Goal: Use online tool/utility: Use online tool/utility

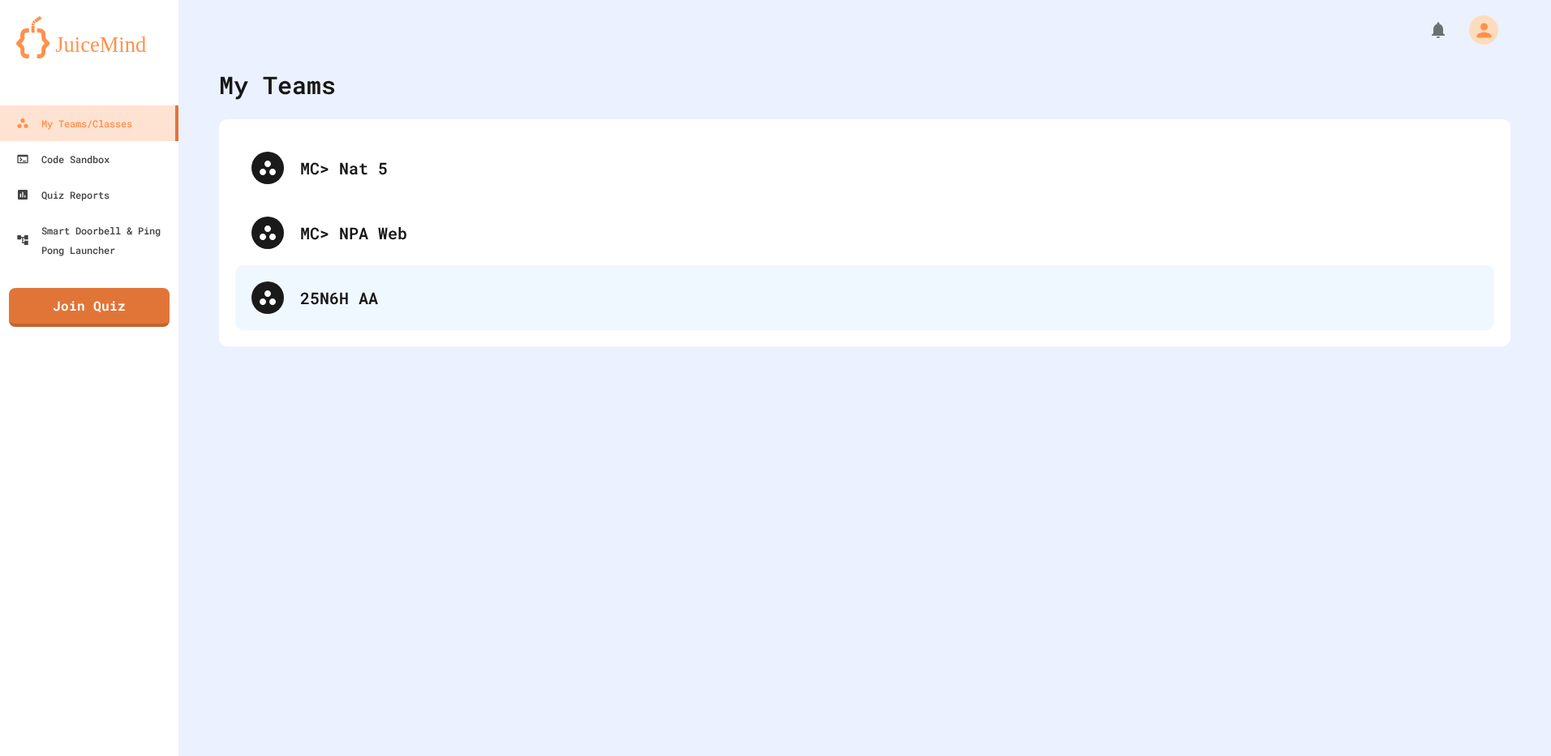
click at [336, 303] on div "25N6H AA" at bounding box center [889, 298] width 1178 height 24
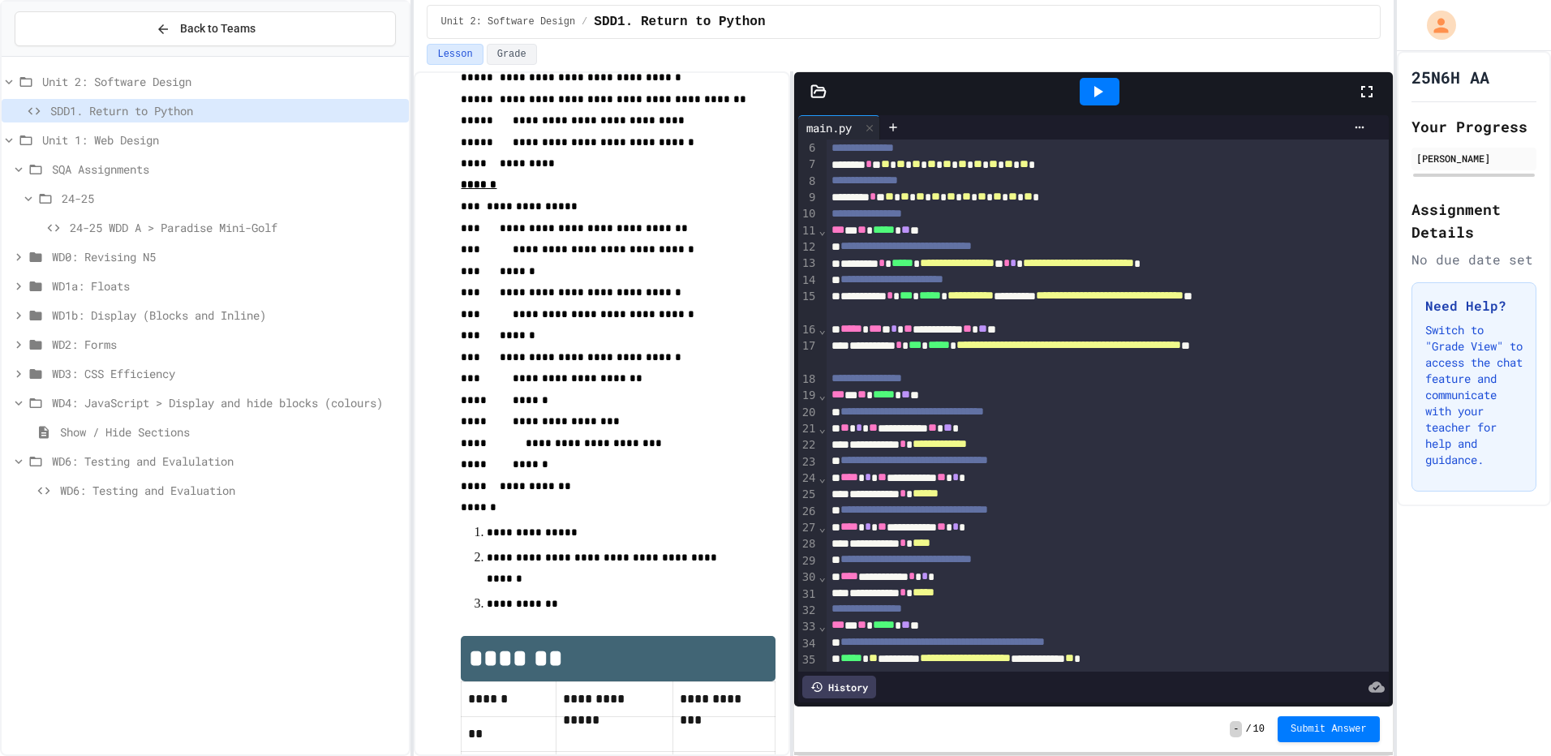
scroll to position [28, 0]
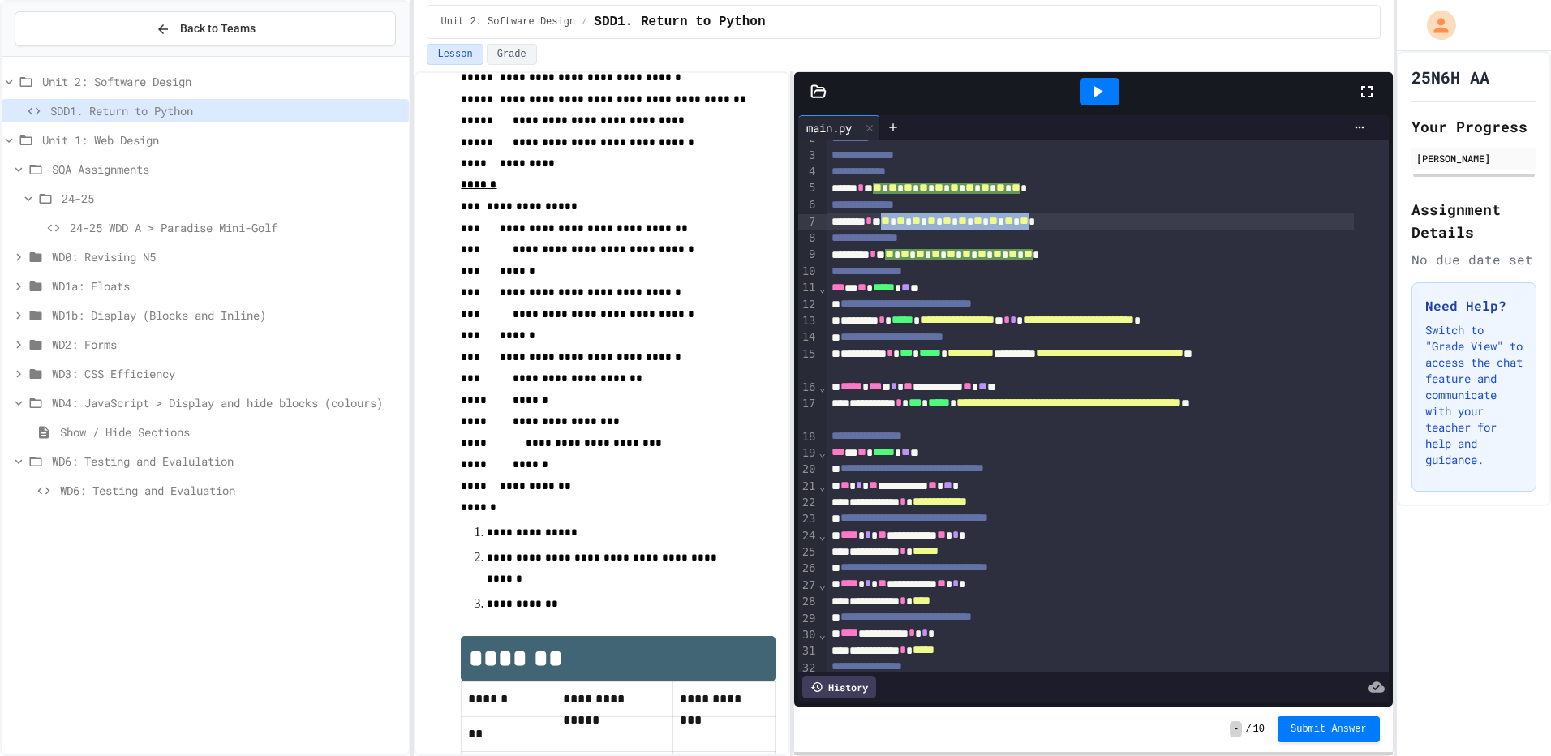
drag, startPoint x: 899, startPoint y: 221, endPoint x: 1080, endPoint y: 222, distance: 180.9
click at [1080, 222] on div "******* * * ** * ** * ** * ** * ** * ** * ** * ** * ** * ** *" at bounding box center [1090, 221] width 527 height 16
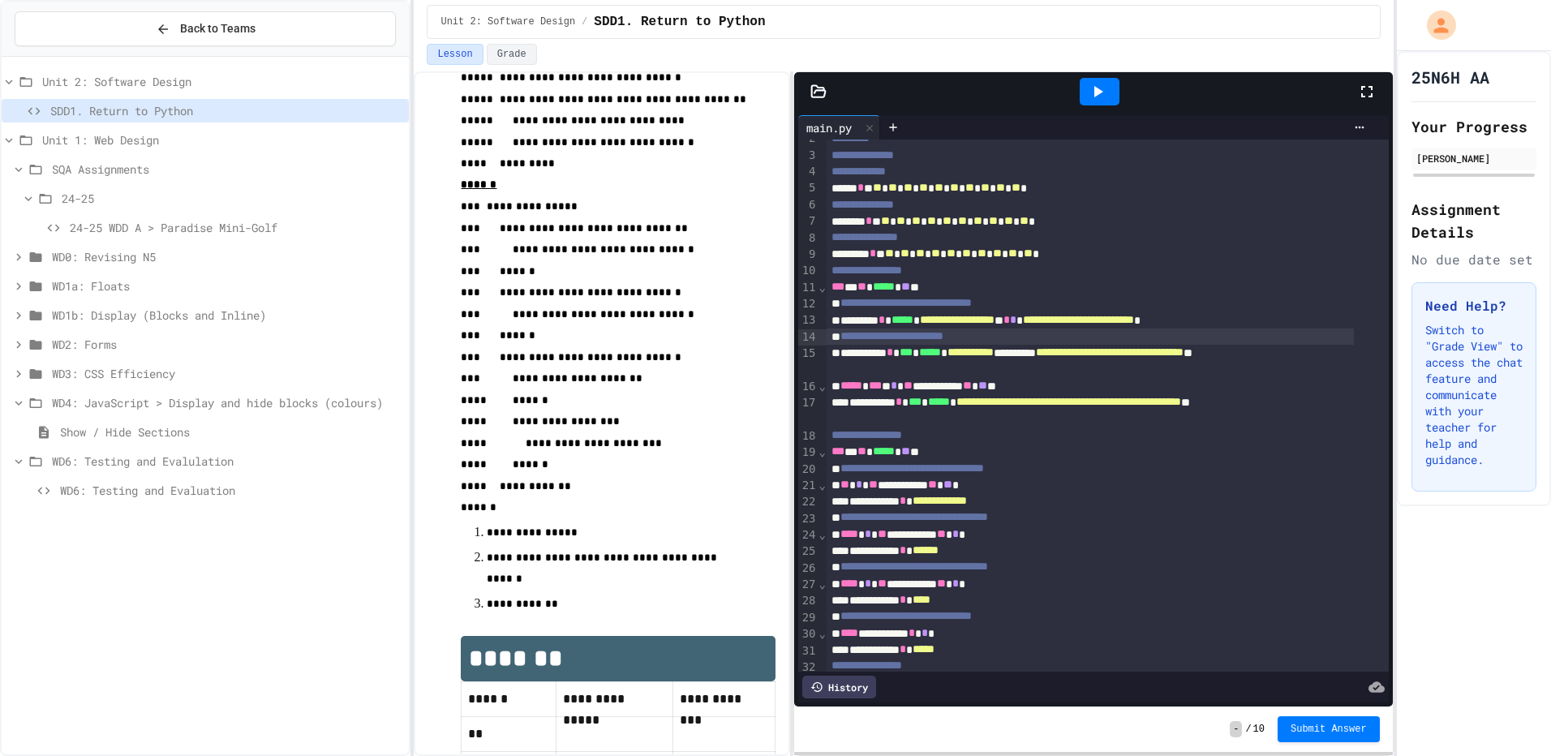
click at [1056, 343] on div "**********" at bounding box center [1090, 337] width 527 height 16
click at [890, 215] on span "**" at bounding box center [885, 220] width 9 height 11
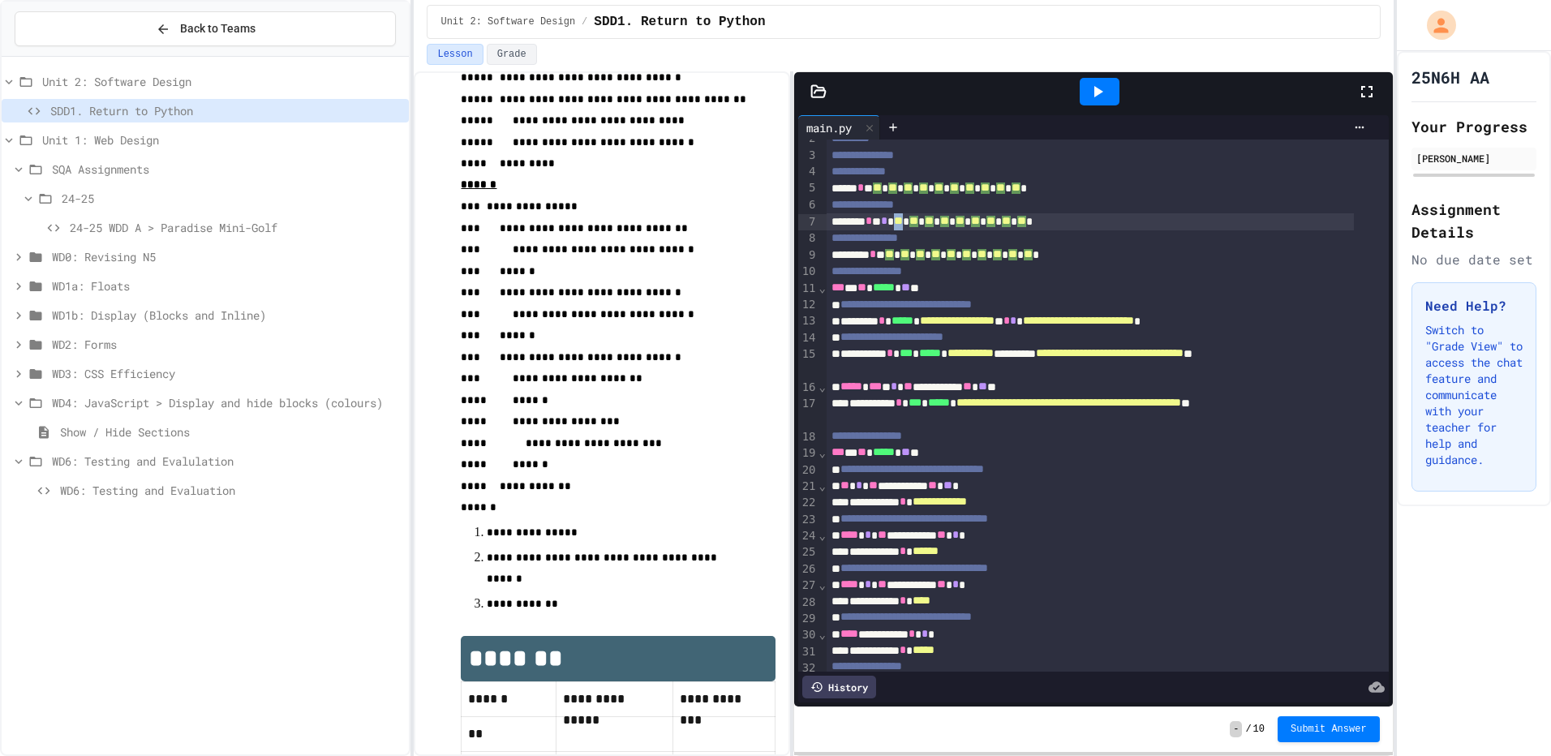
drag, startPoint x: 922, startPoint y: 221, endPoint x: 912, endPoint y: 222, distance: 9.9
click at [903, 222] on span "**" at bounding box center [898, 221] width 9 height 11
drag, startPoint x: 933, startPoint y: 221, endPoint x: 923, endPoint y: 226, distance: 10.9
click at [916, 226] on span "**" at bounding box center [911, 221] width 9 height 11
click at [947, 222] on div "******* * * * * * * * * ** * ** * ** * ** * ** * ** * ** *" at bounding box center [1090, 221] width 527 height 16
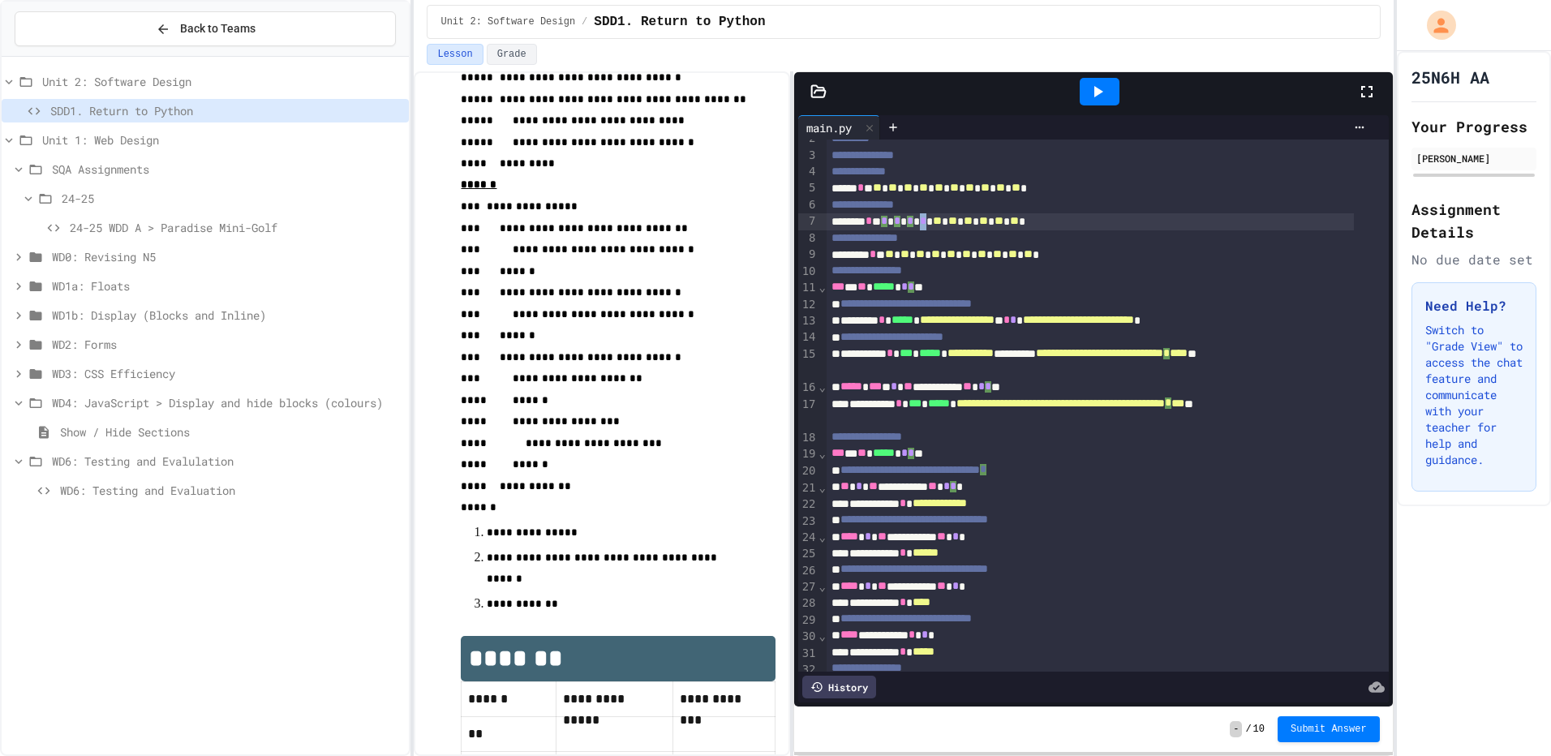
click at [927, 219] on span "*" at bounding box center [923, 220] width 6 height 11
copy div "*"
drag, startPoint x: 960, startPoint y: 221, endPoint x: 948, endPoint y: 223, distance: 11.6
click at [942, 223] on span "**" at bounding box center [937, 221] width 9 height 11
drag, startPoint x: 973, startPoint y: 218, endPoint x: 963, endPoint y: 221, distance: 10.0
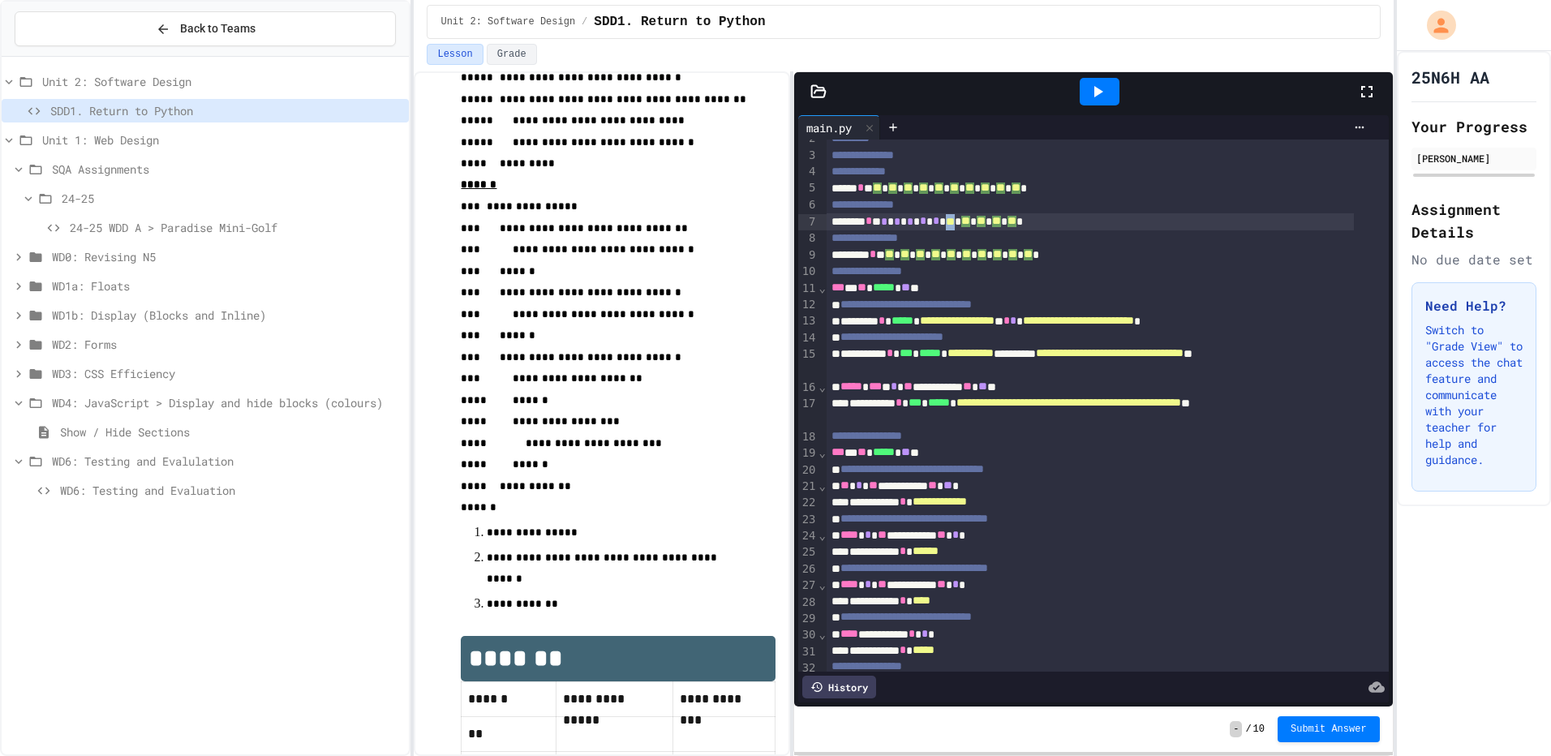
click at [955, 221] on span "**" at bounding box center [950, 221] width 9 height 11
drag, startPoint x: 983, startPoint y: 222, endPoint x: 975, endPoint y: 221, distance: 8.2
click at [968, 221] on span "**" at bounding box center [963, 221] width 9 height 11
drag, startPoint x: 996, startPoint y: 221, endPoint x: 987, endPoint y: 221, distance: 9.8
click at [981, 221] on span "**" at bounding box center [976, 221] width 9 height 11
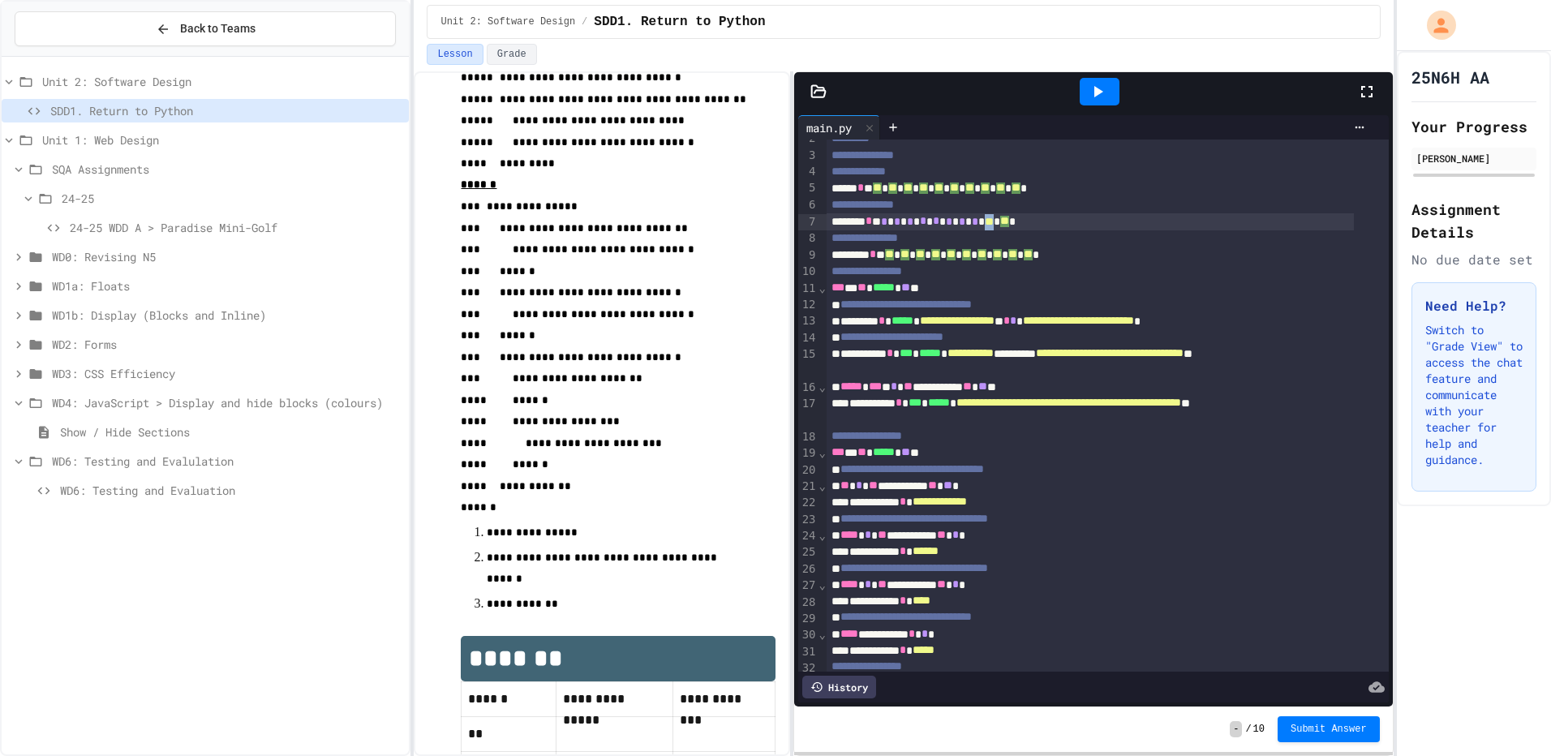
click at [994, 221] on span "**" at bounding box center [989, 221] width 9 height 11
drag, startPoint x: 1023, startPoint y: 223, endPoint x: 1014, endPoint y: 226, distance: 9.3
click at [1007, 226] on span "**" at bounding box center [1002, 220] width 9 height 11
click at [1093, 87] on icon at bounding box center [1097, 91] width 19 height 19
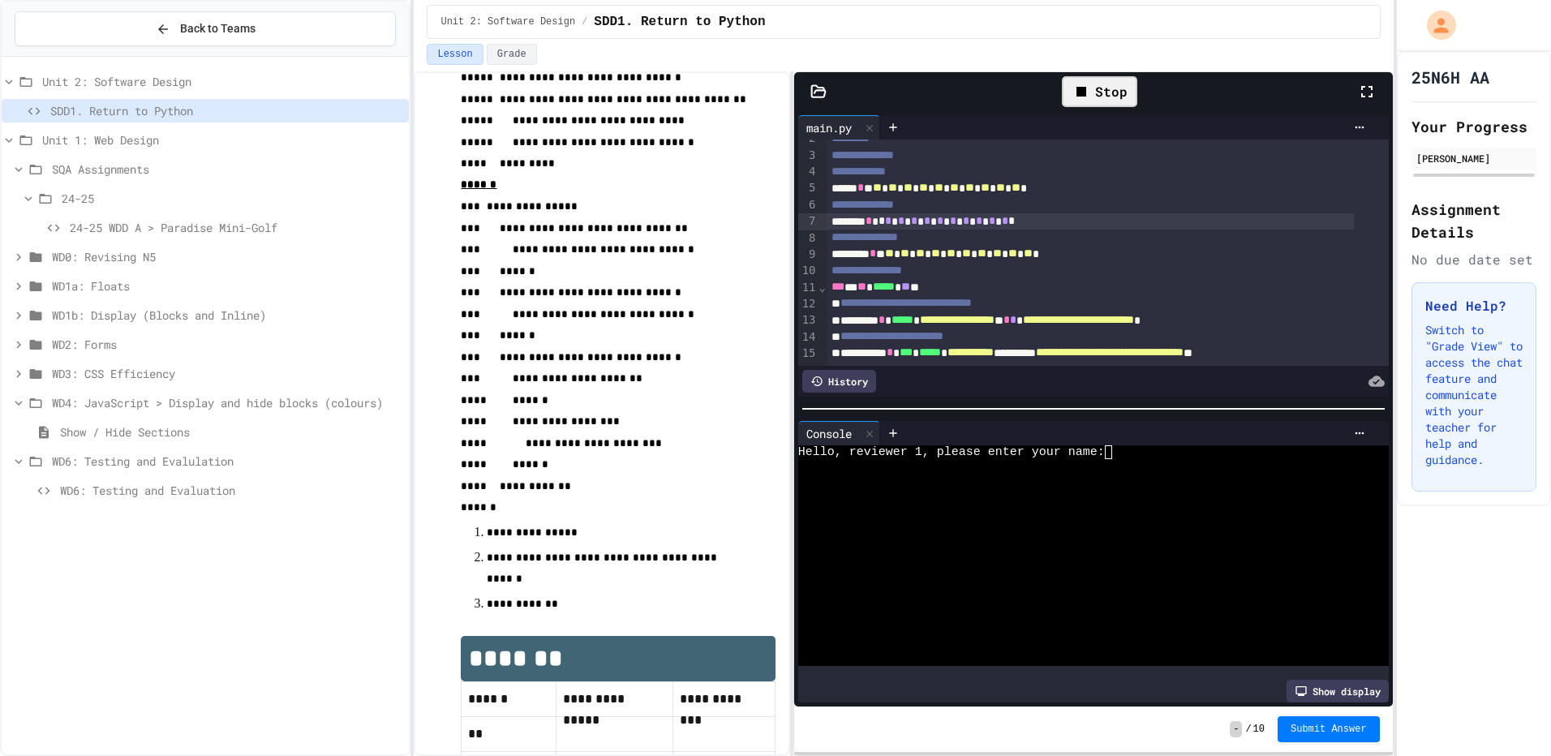
click at [1048, 488] on div at bounding box center [1079, 494] width 562 height 14
type textarea "*"
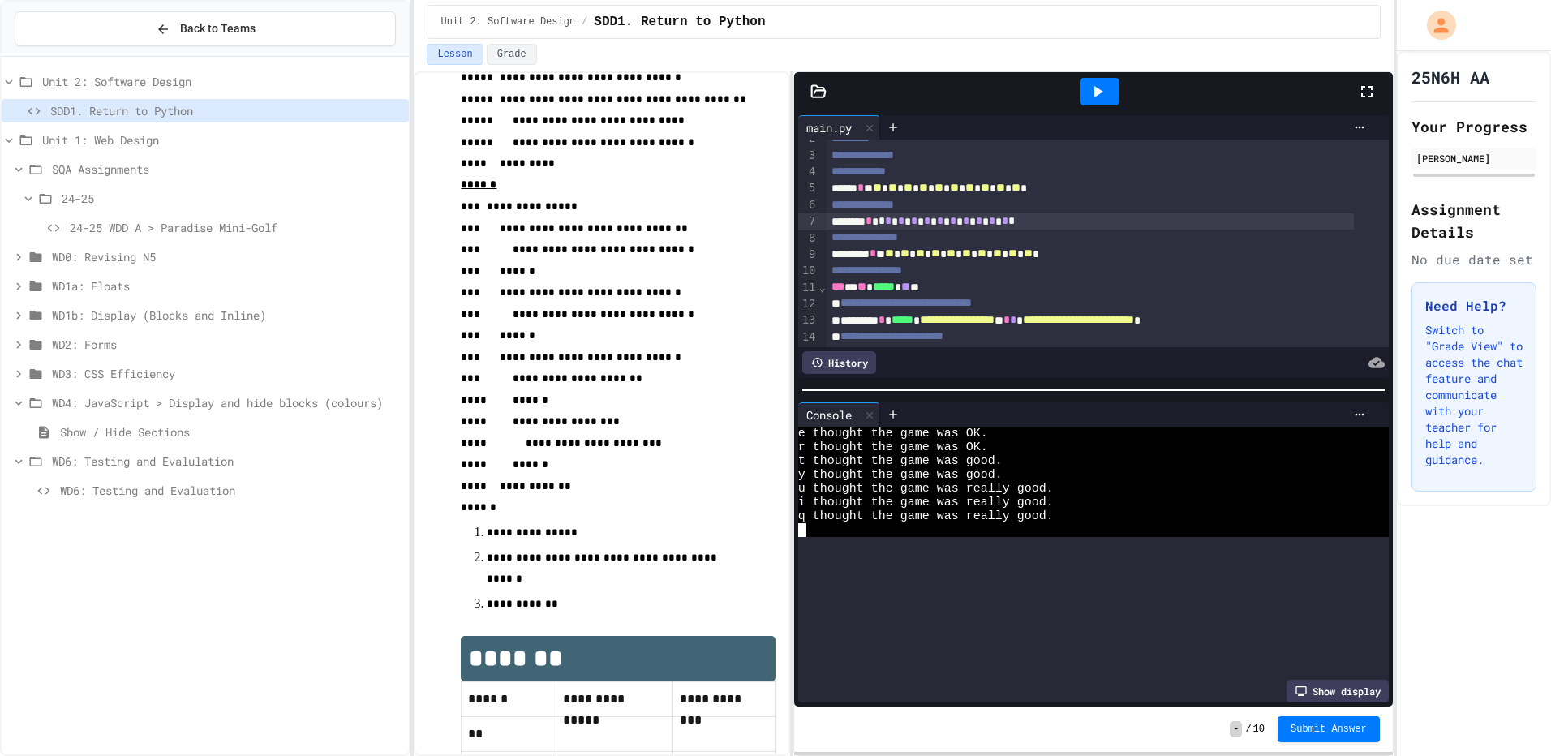
scroll to position [193, 0]
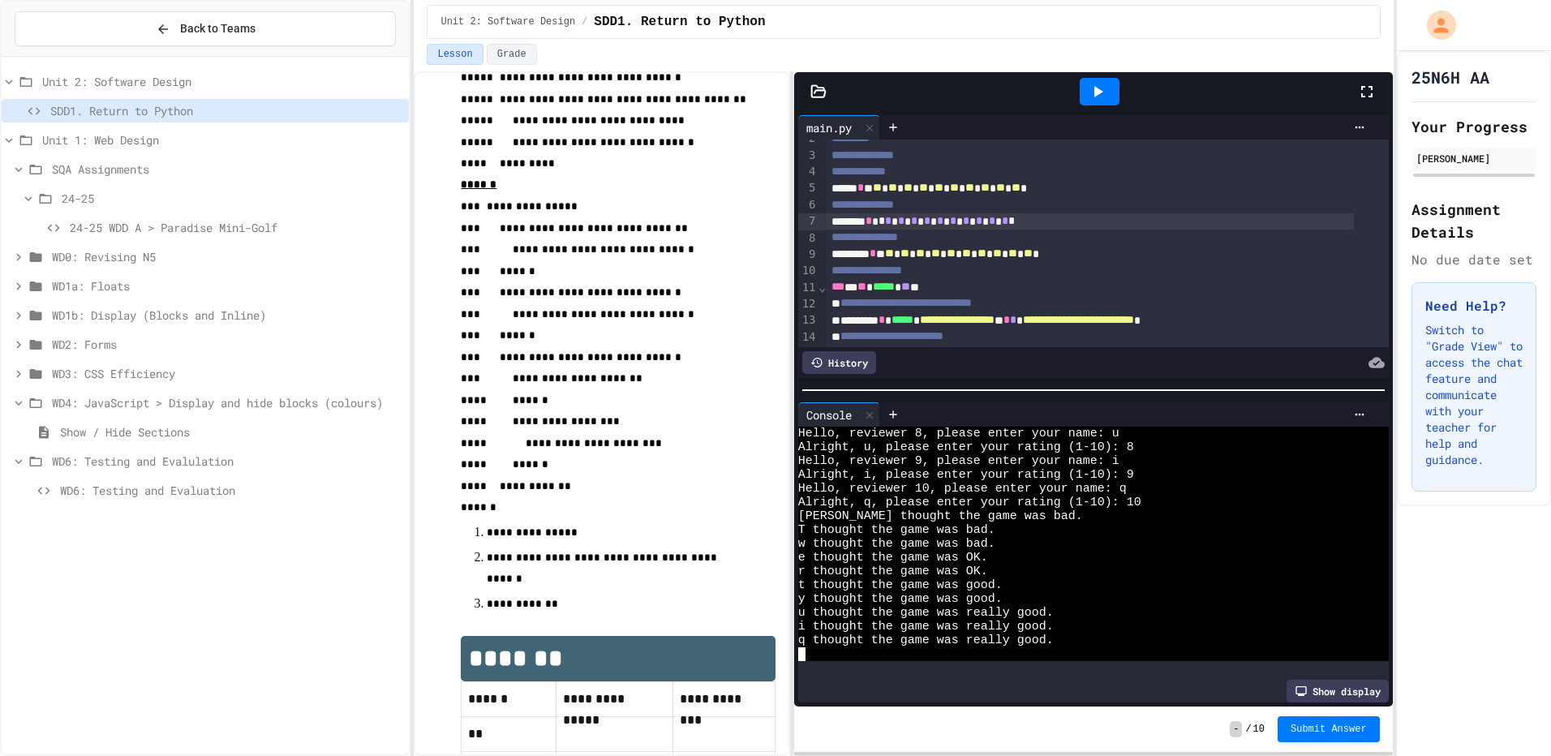
click at [972, 389] on div at bounding box center [1093, 390] width 583 height 2
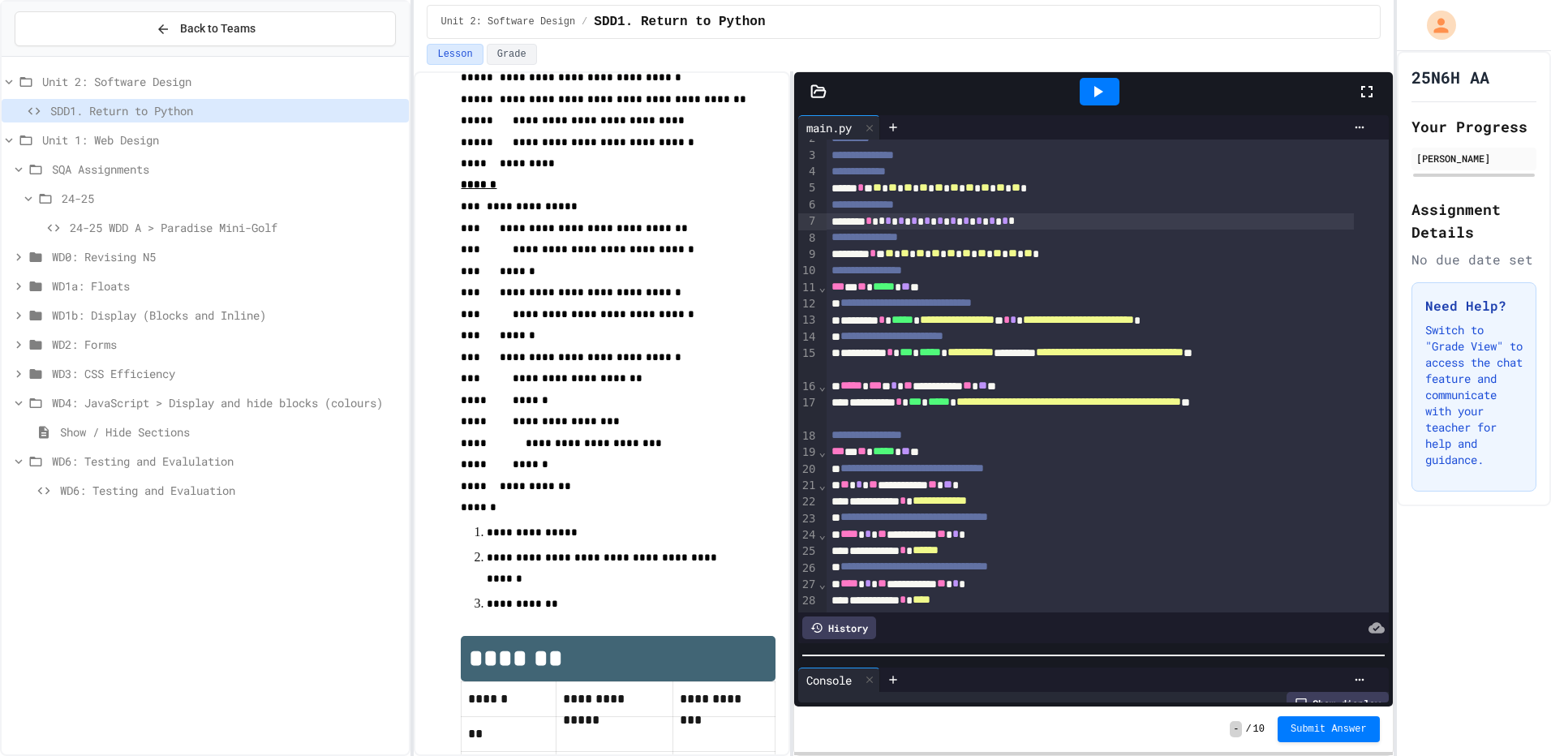
scroll to position [221, 0]
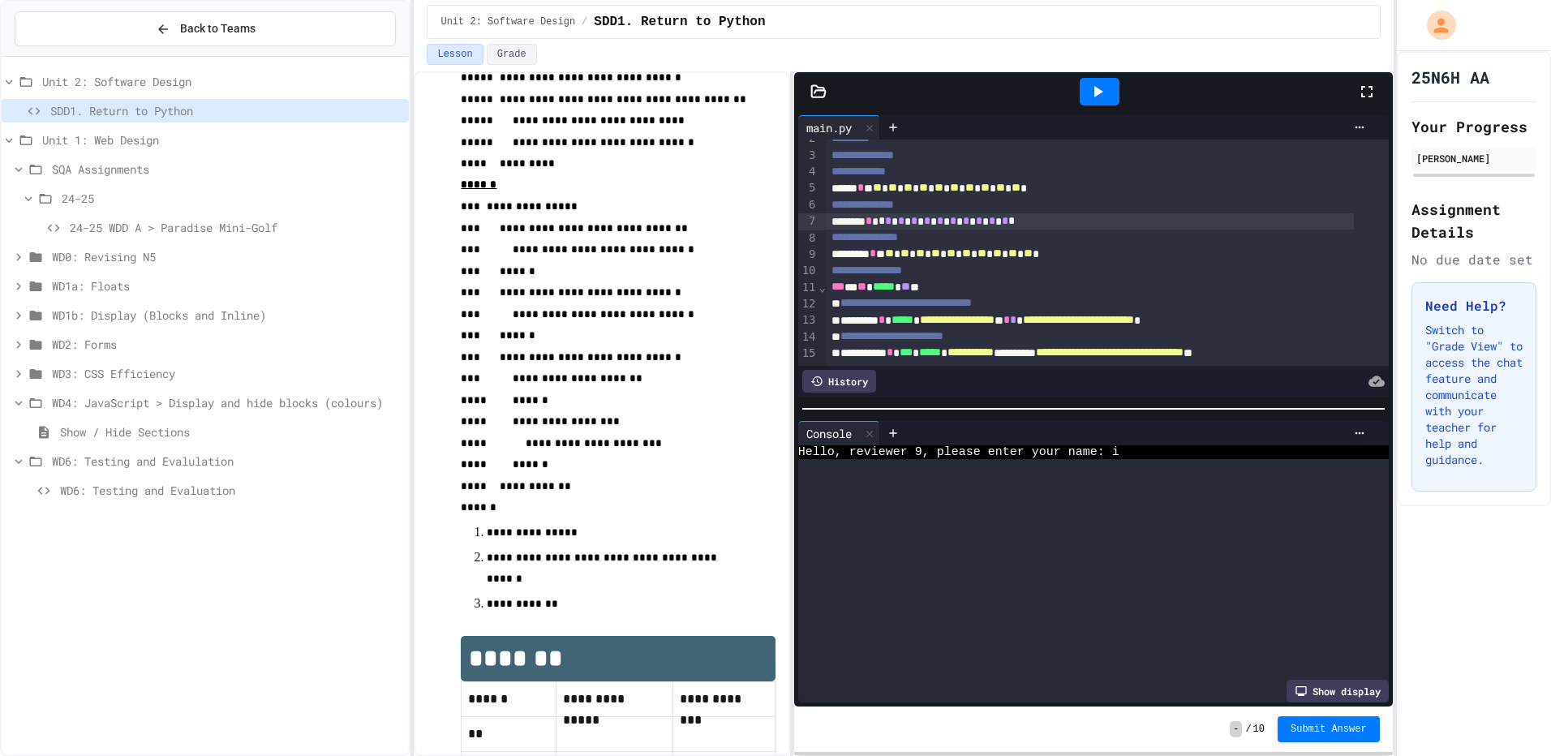
click at [1075, 401] on div at bounding box center [1093, 409] width 599 height 16
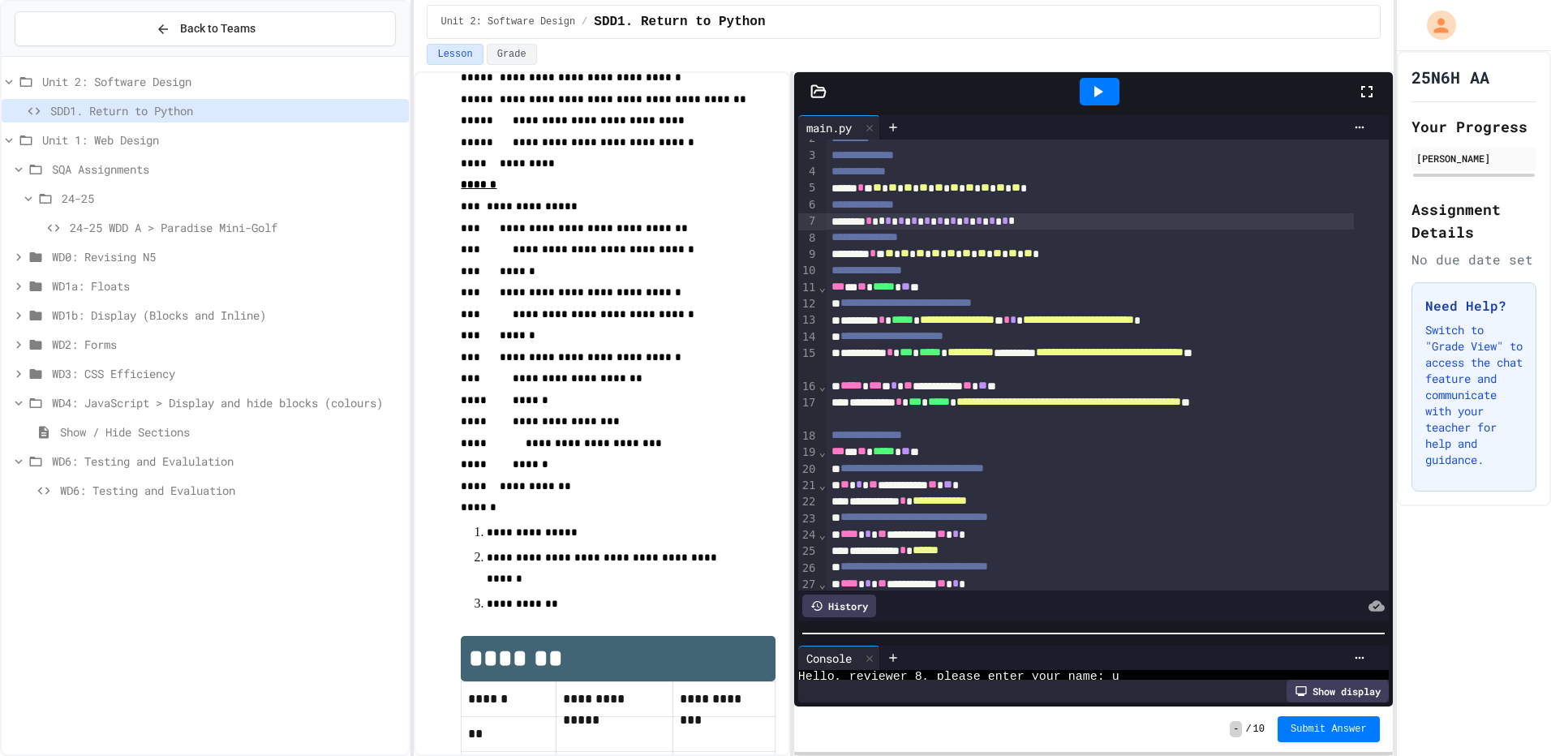
scroll to position [414, 0]
click at [1068, 630] on div at bounding box center [1093, 634] width 599 height 16
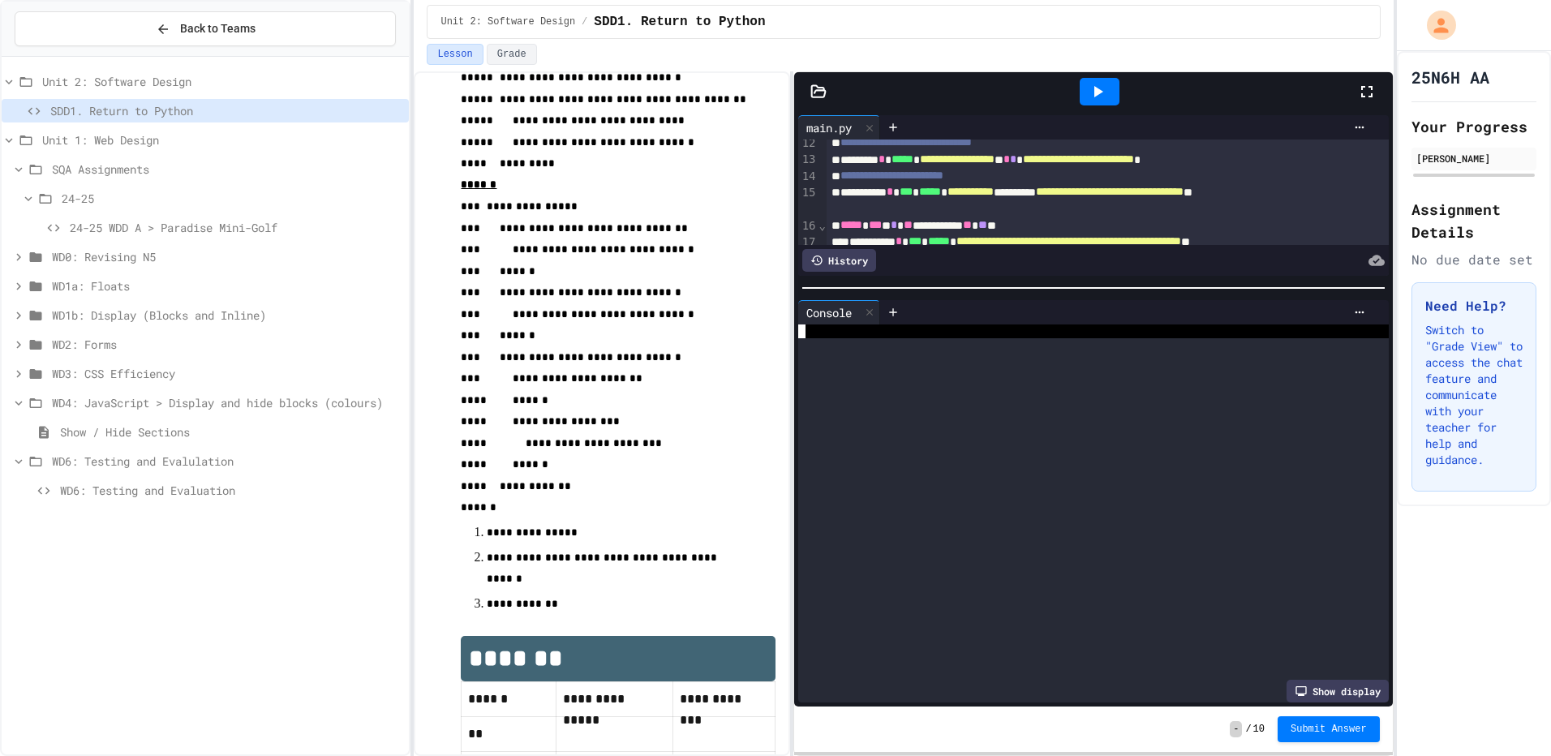
scroll to position [83, 0]
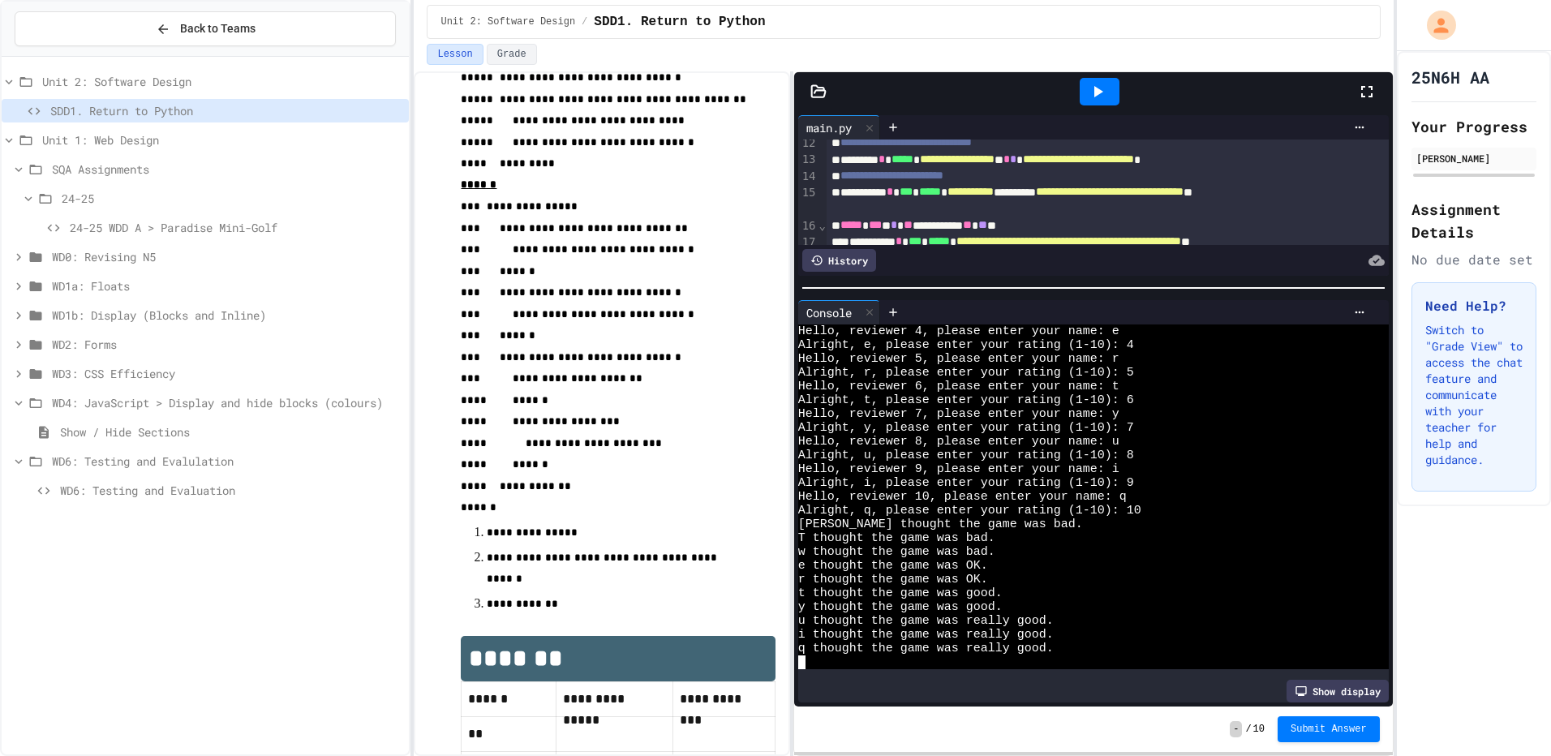
click at [981, 273] on div "**********" at bounding box center [1093, 409] width 599 height 596
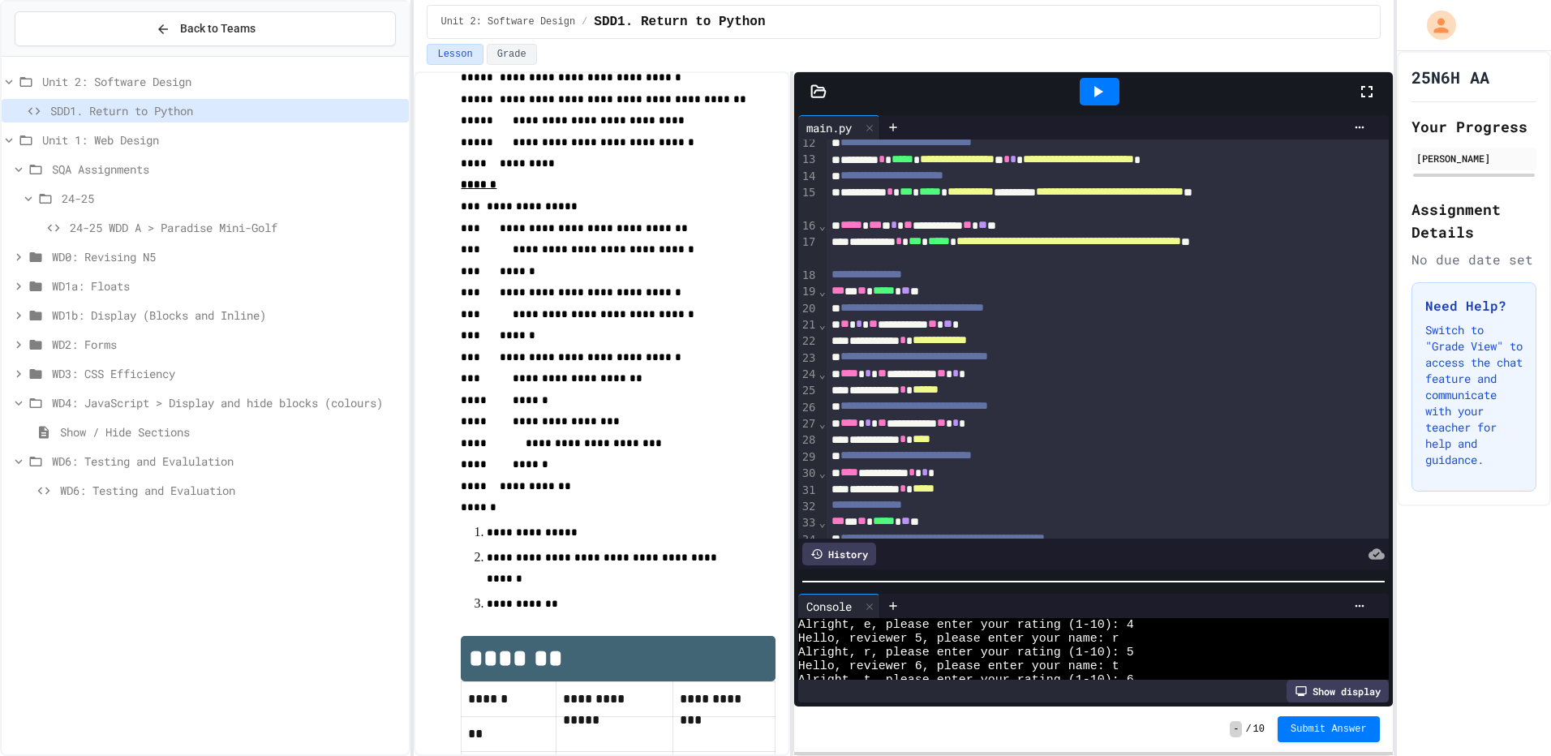
click at [844, 589] on div "**********" at bounding box center [1093, 409] width 599 height 596
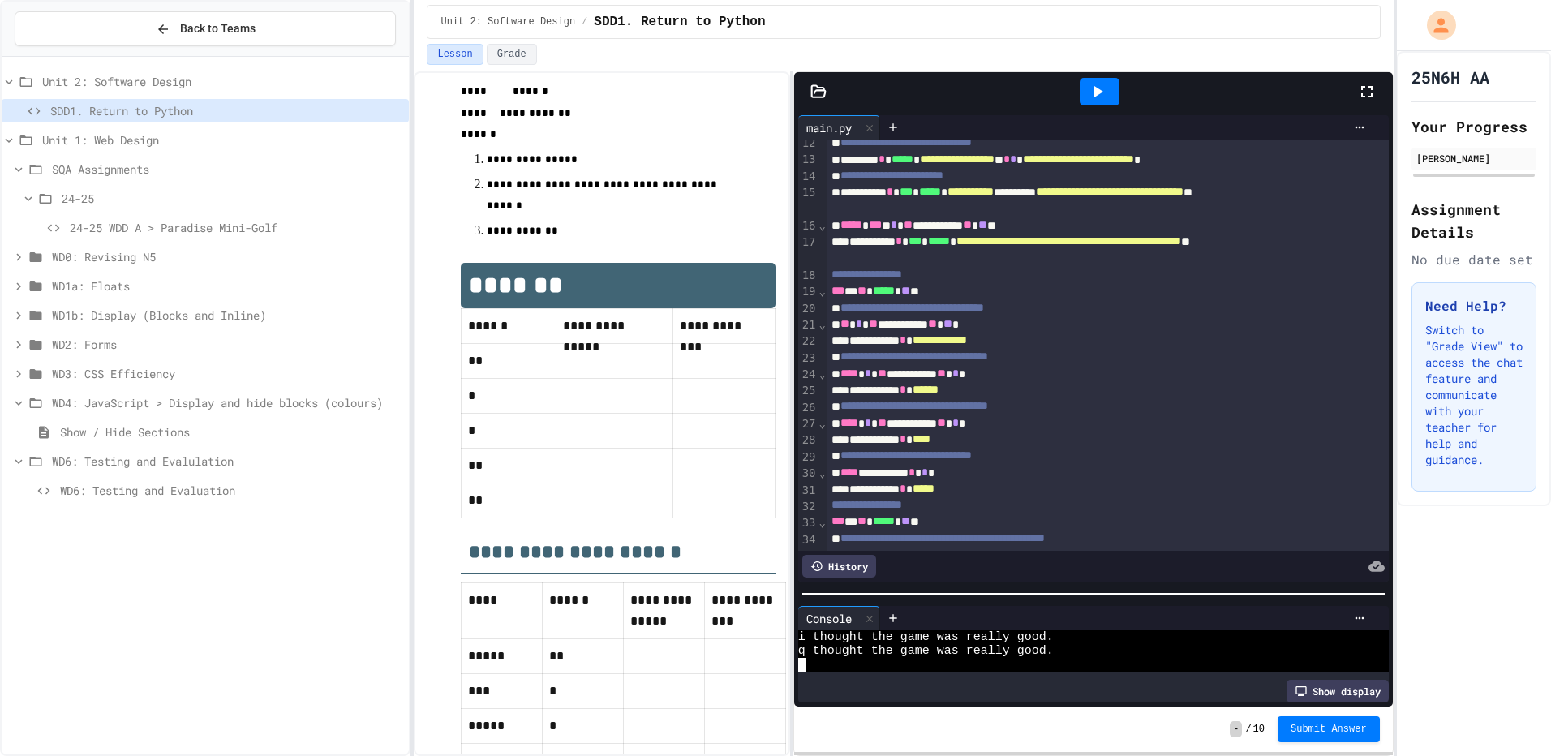
scroll to position [892, 0]
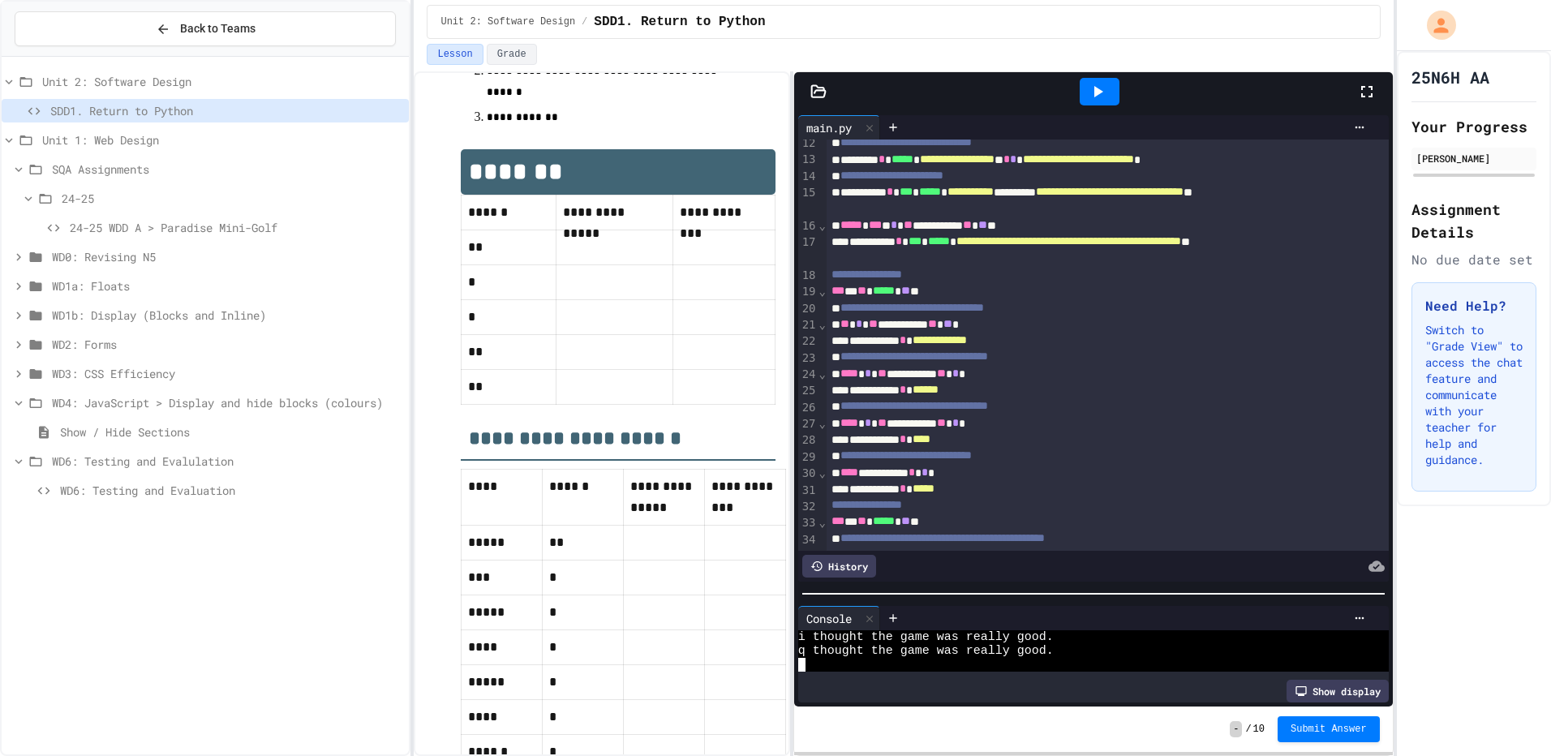
click at [594, 246] on td at bounding box center [614, 247] width 117 height 35
click at [596, 256] on p at bounding box center [614, 247] width 103 height 21
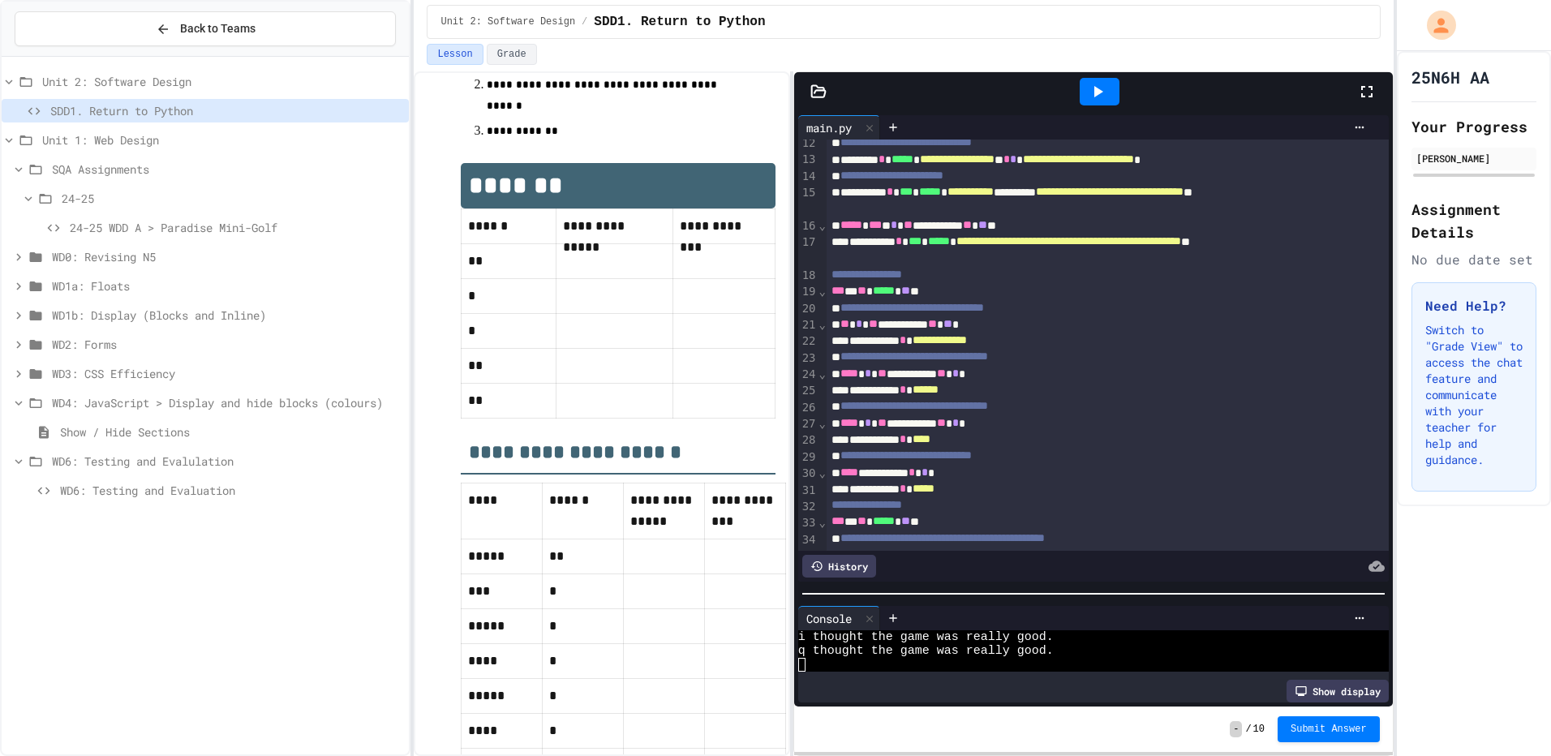
scroll to position [871, 0]
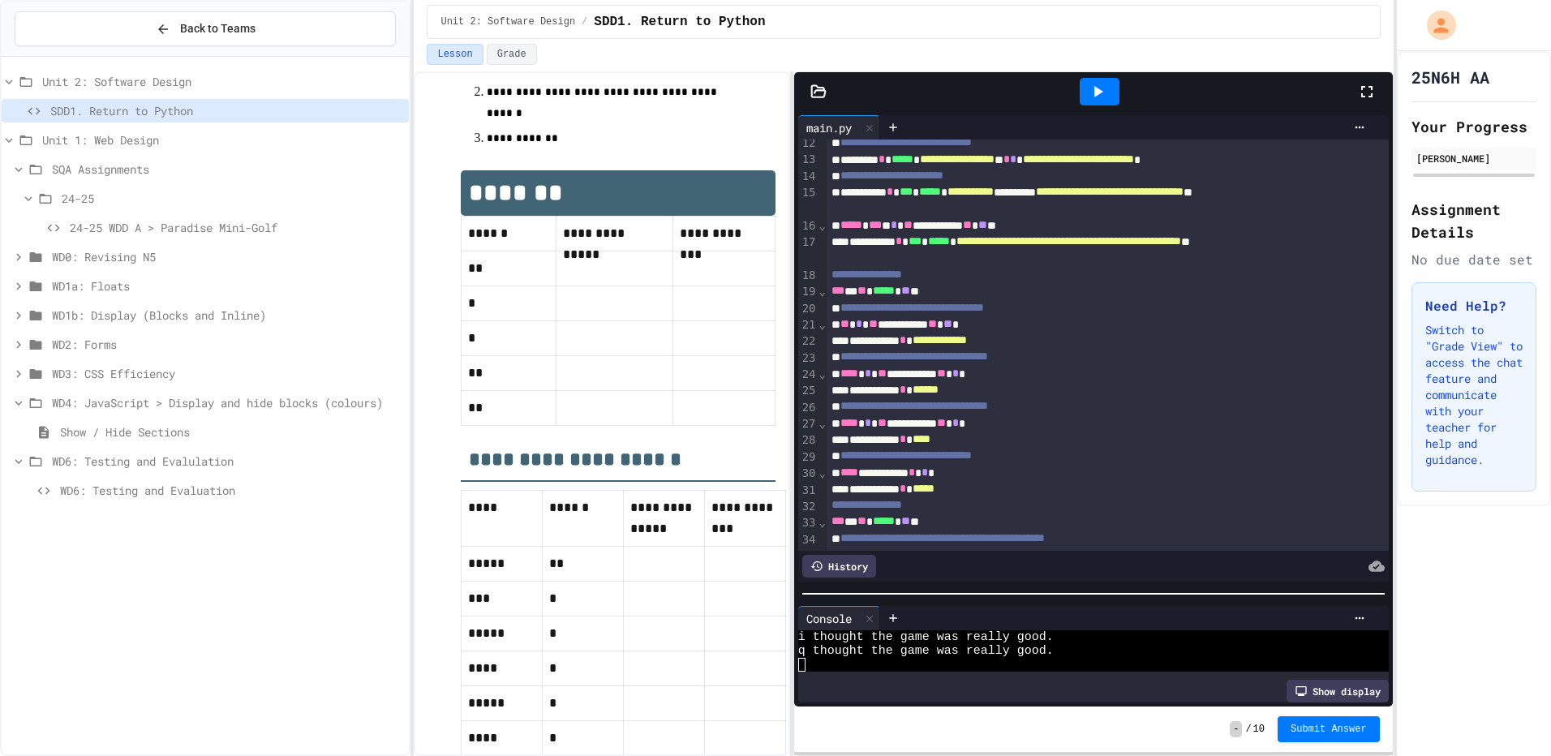
drag, startPoint x: 588, startPoint y: 273, endPoint x: 623, endPoint y: 275, distance: 35.0
click at [600, 272] on p at bounding box center [614, 268] width 103 height 21
click at [617, 279] on p at bounding box center [614, 268] width 103 height 21
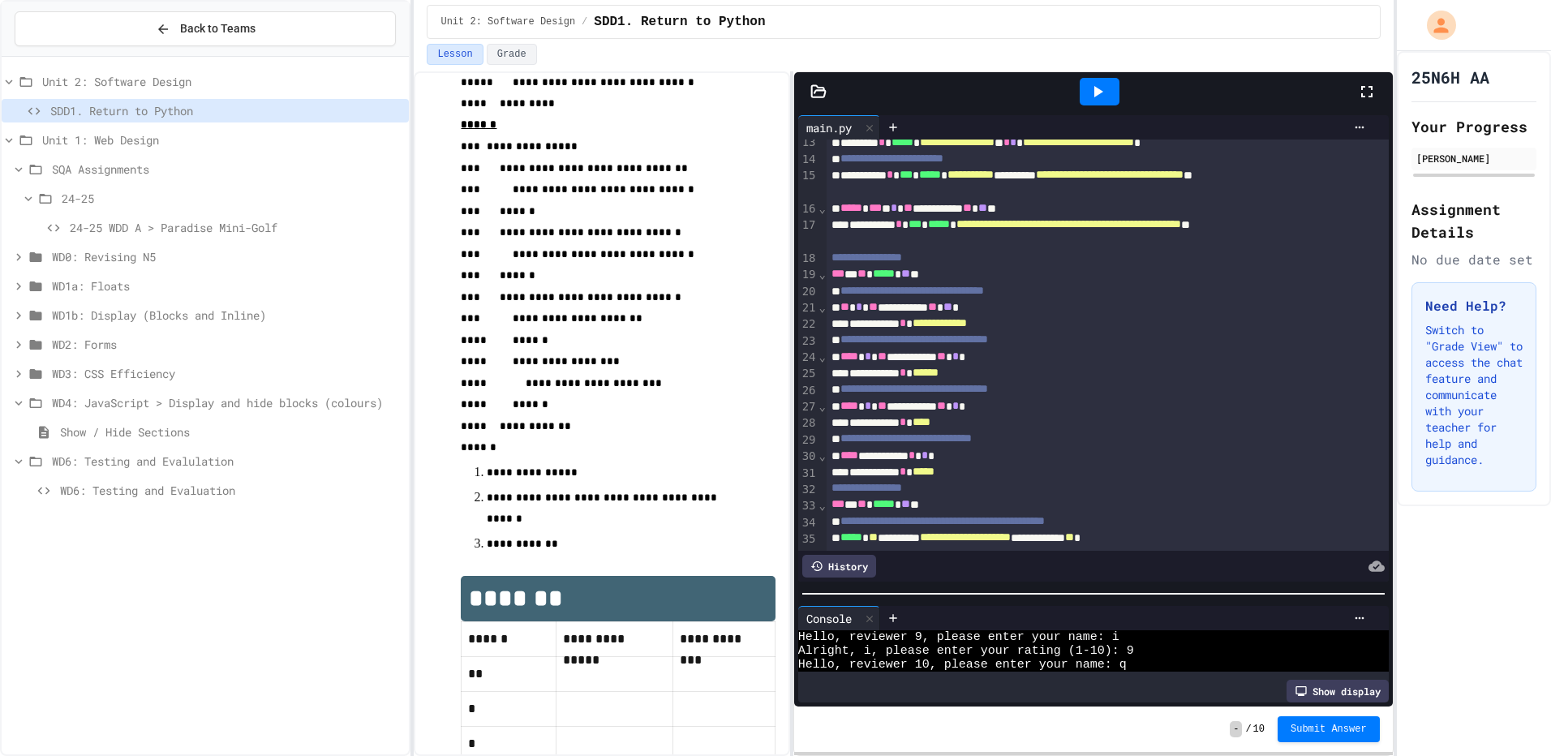
scroll to position [228, 0]
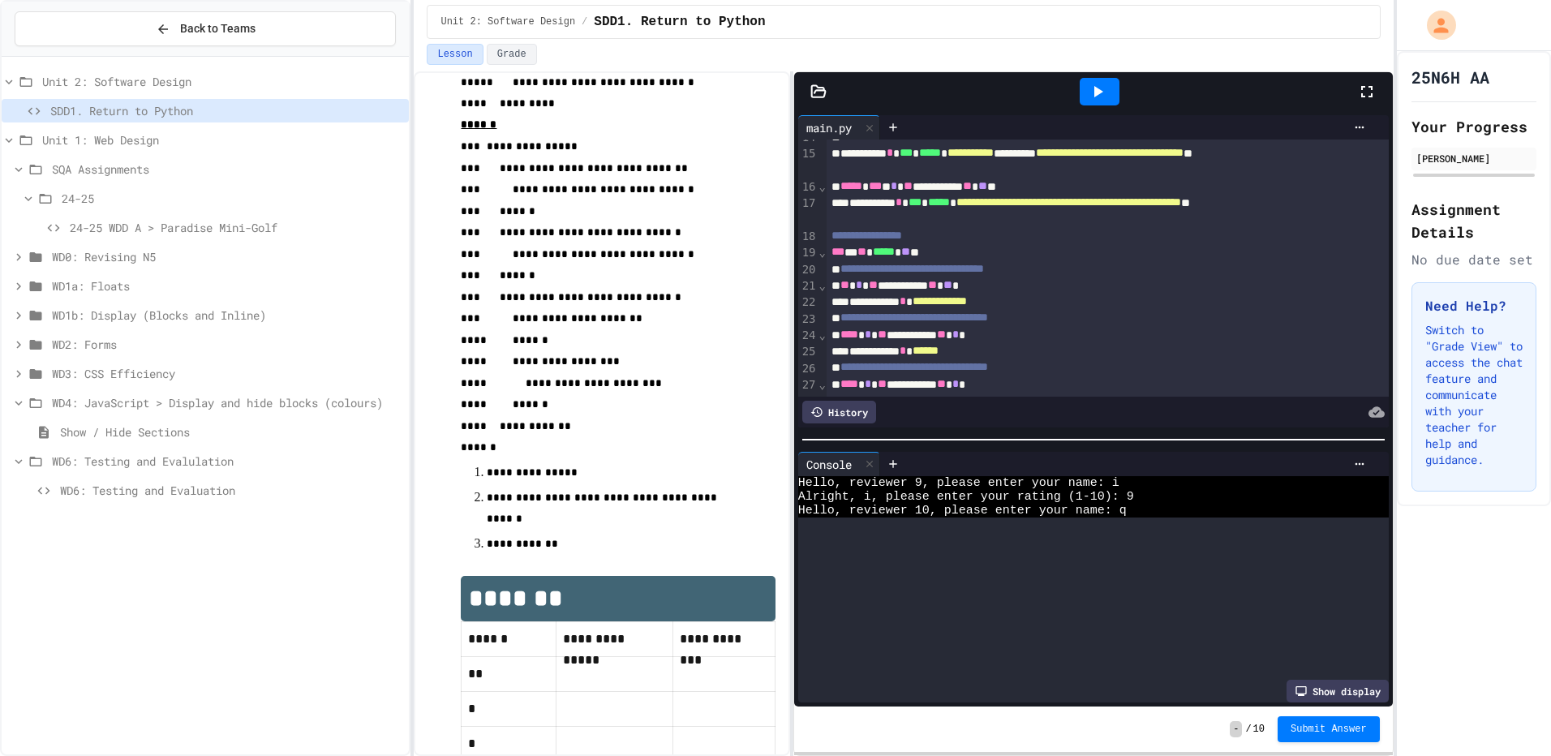
click at [943, 432] on div at bounding box center [1093, 440] width 599 height 16
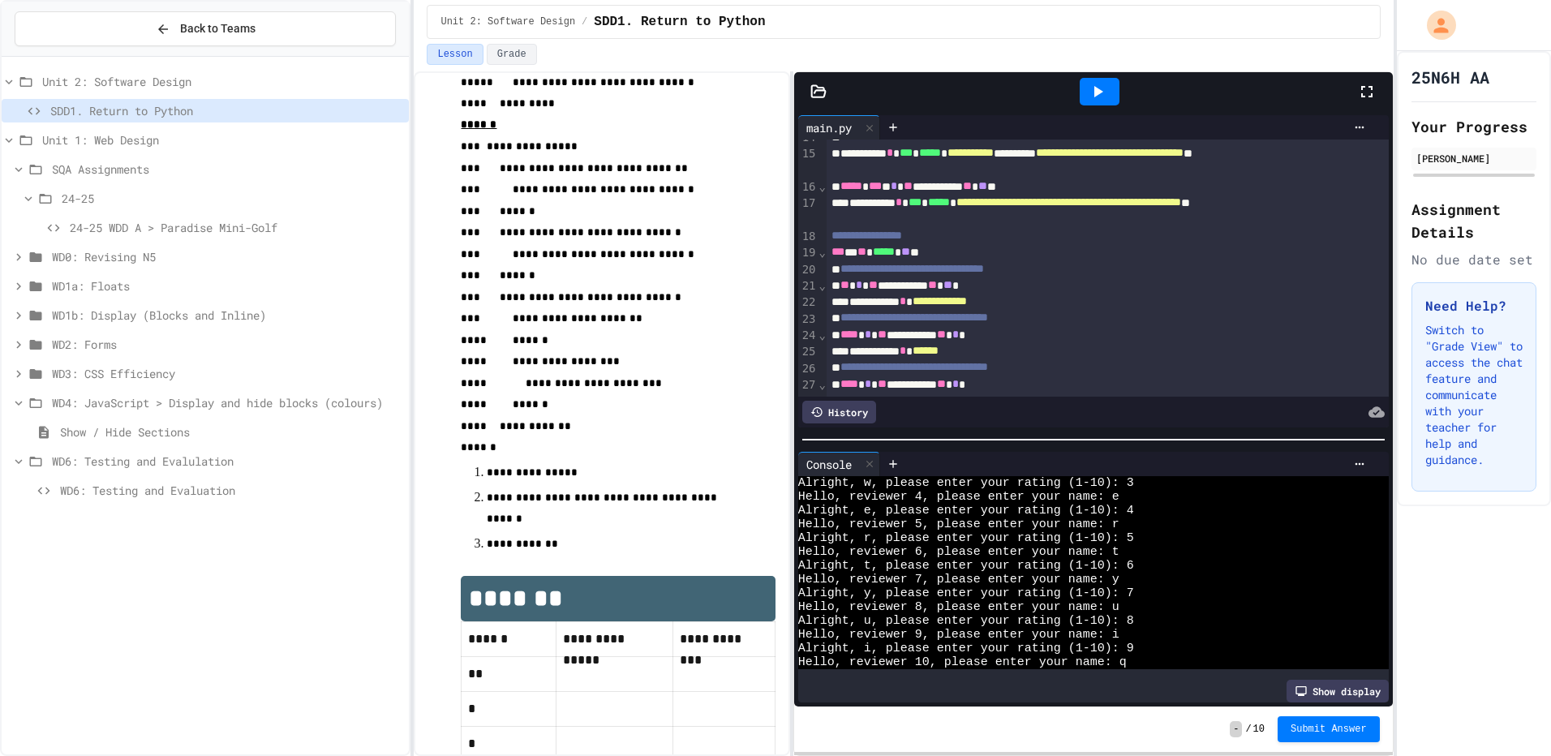
scroll to position [0, 0]
click at [1105, 98] on icon at bounding box center [1097, 91] width 19 height 19
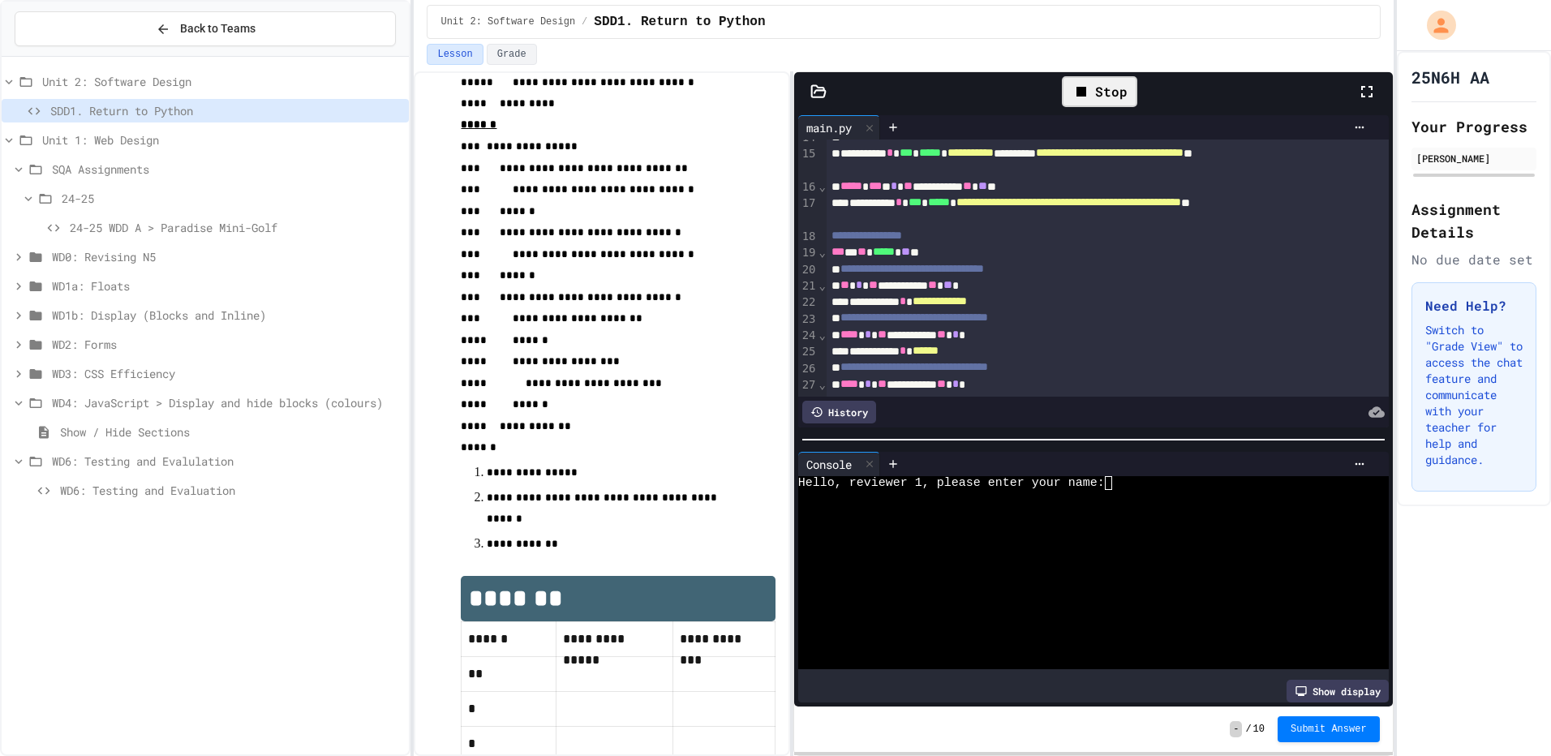
click at [1159, 531] on div at bounding box center [1079, 538] width 562 height 14
type textarea "*"
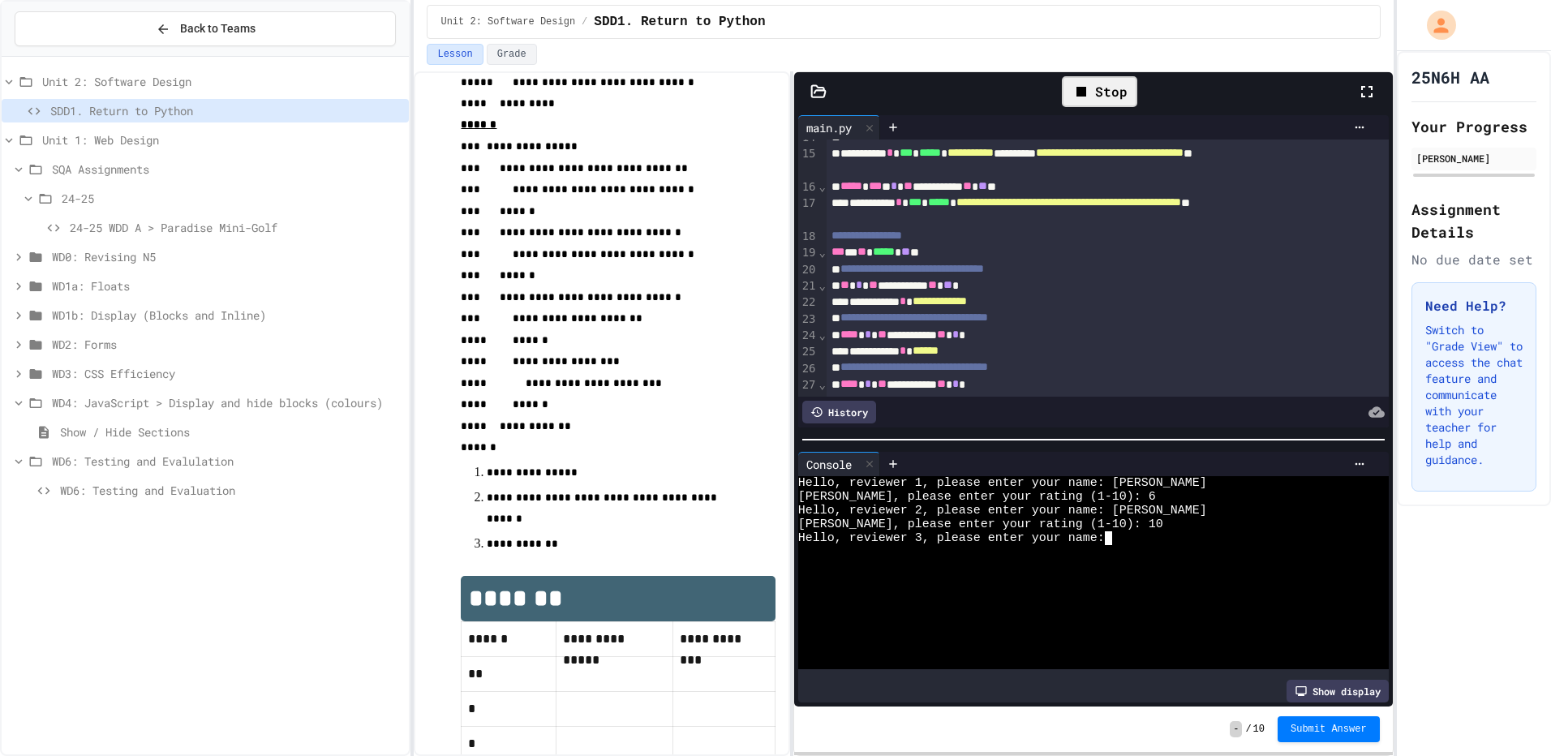
type textarea "*"
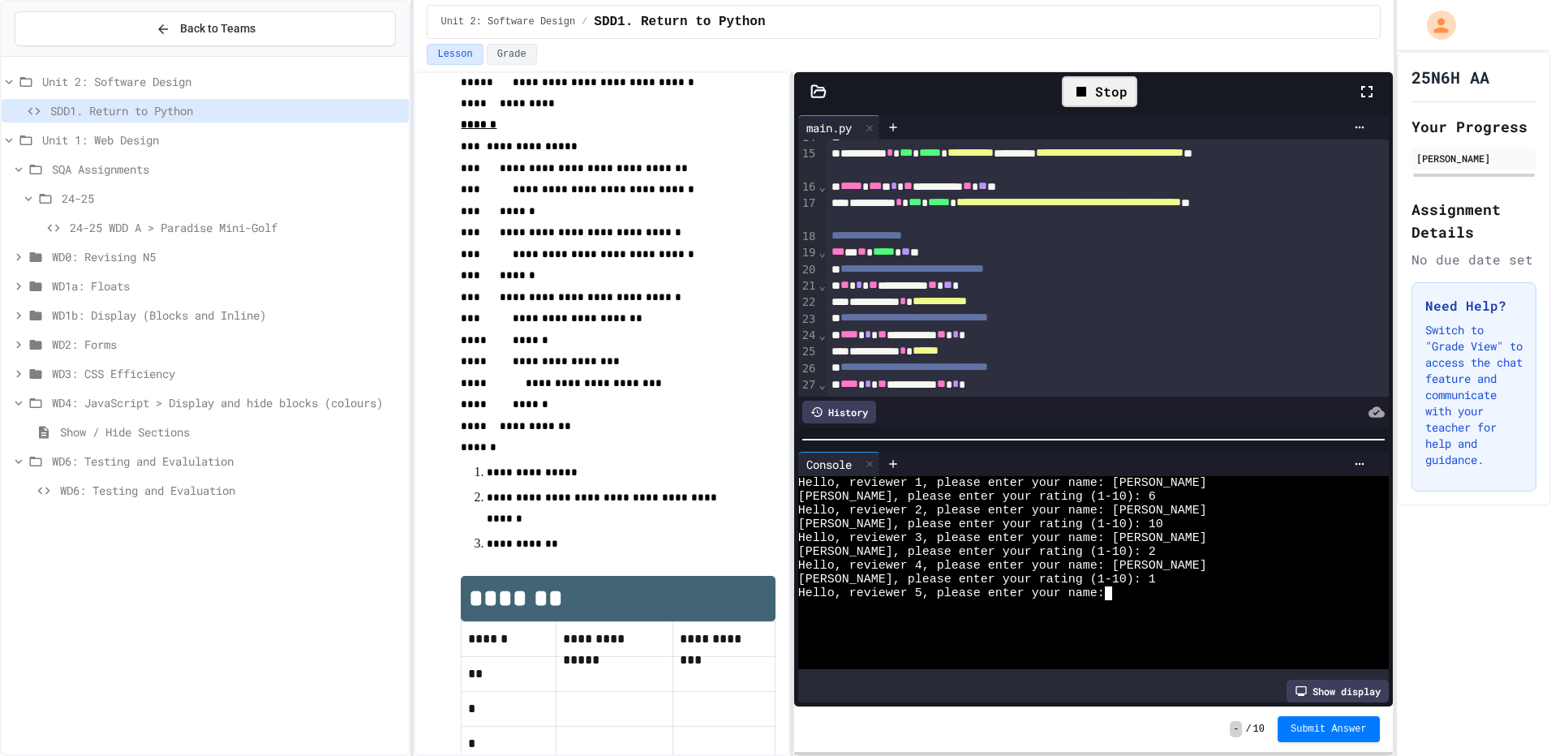
type textarea "*"
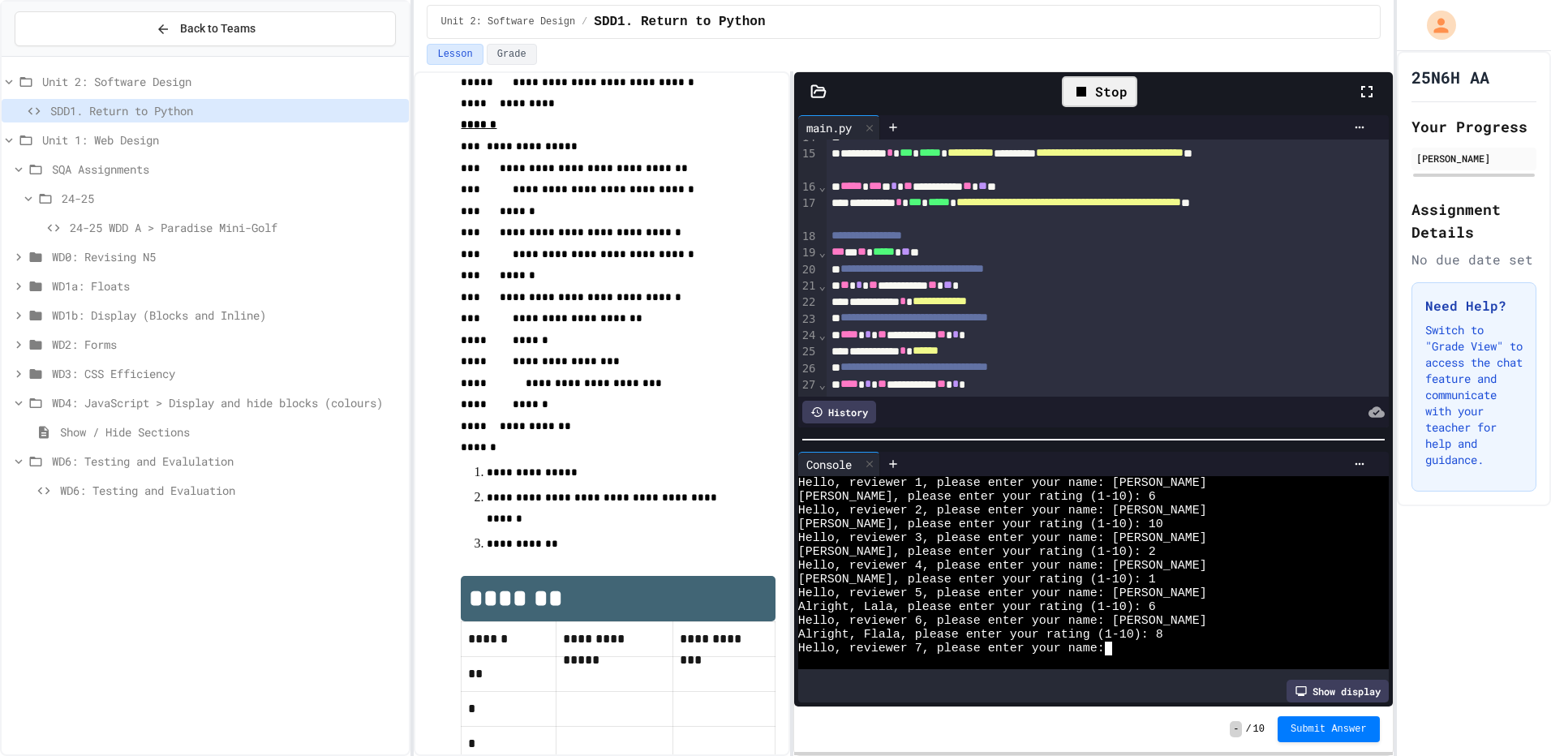
type textarea "*"
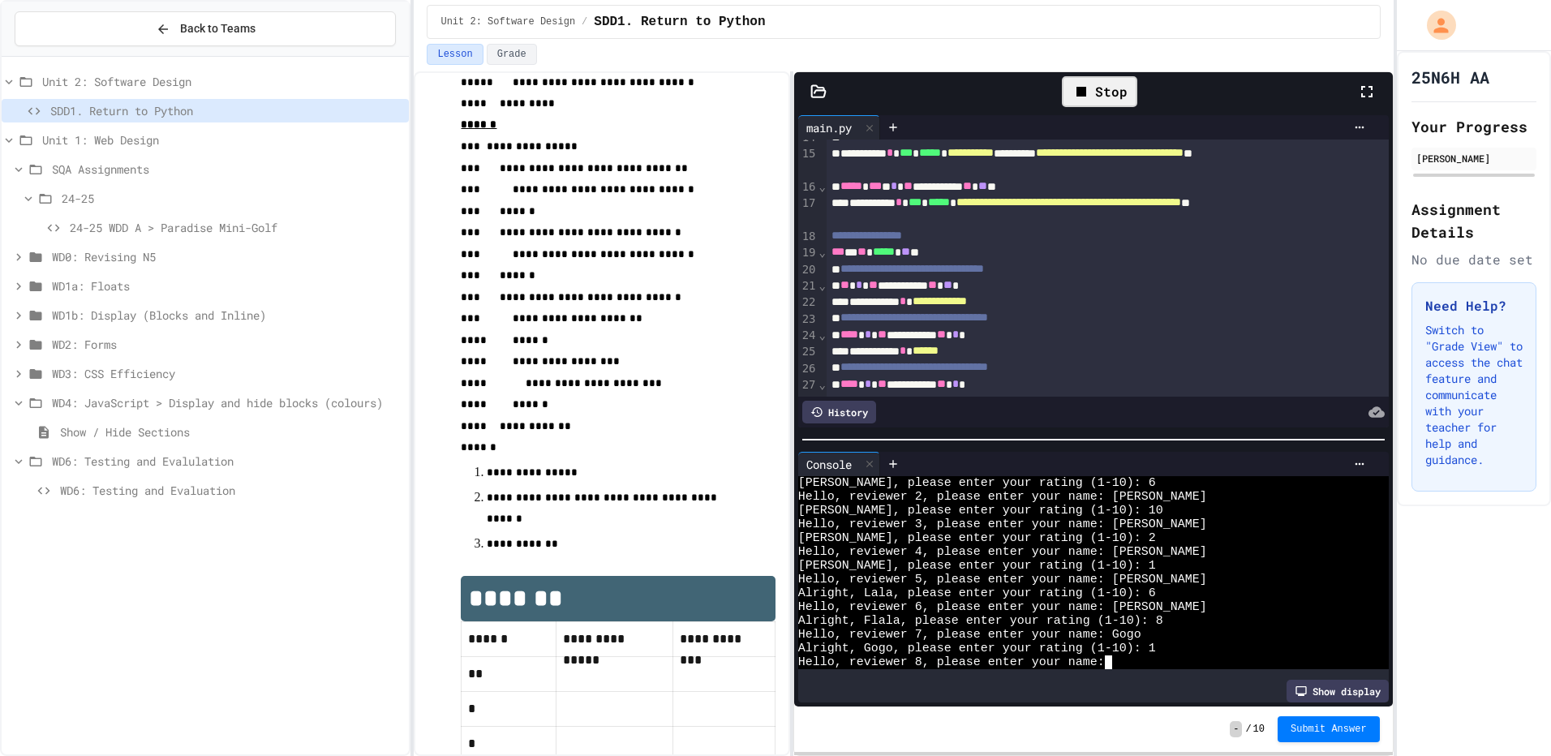
scroll to position [14, 0]
type textarea "*"
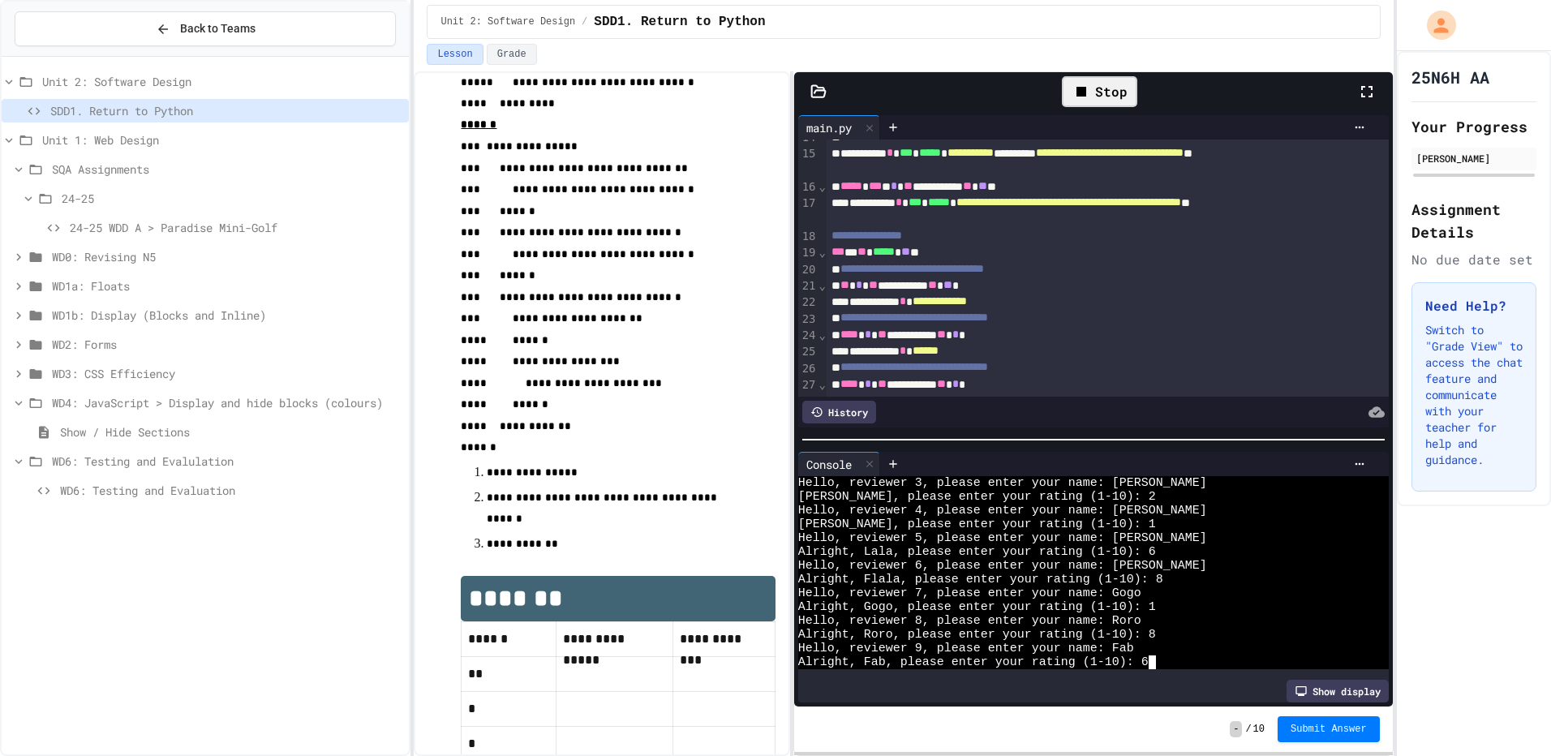
scroll to position [69, 0]
type textarea "*"
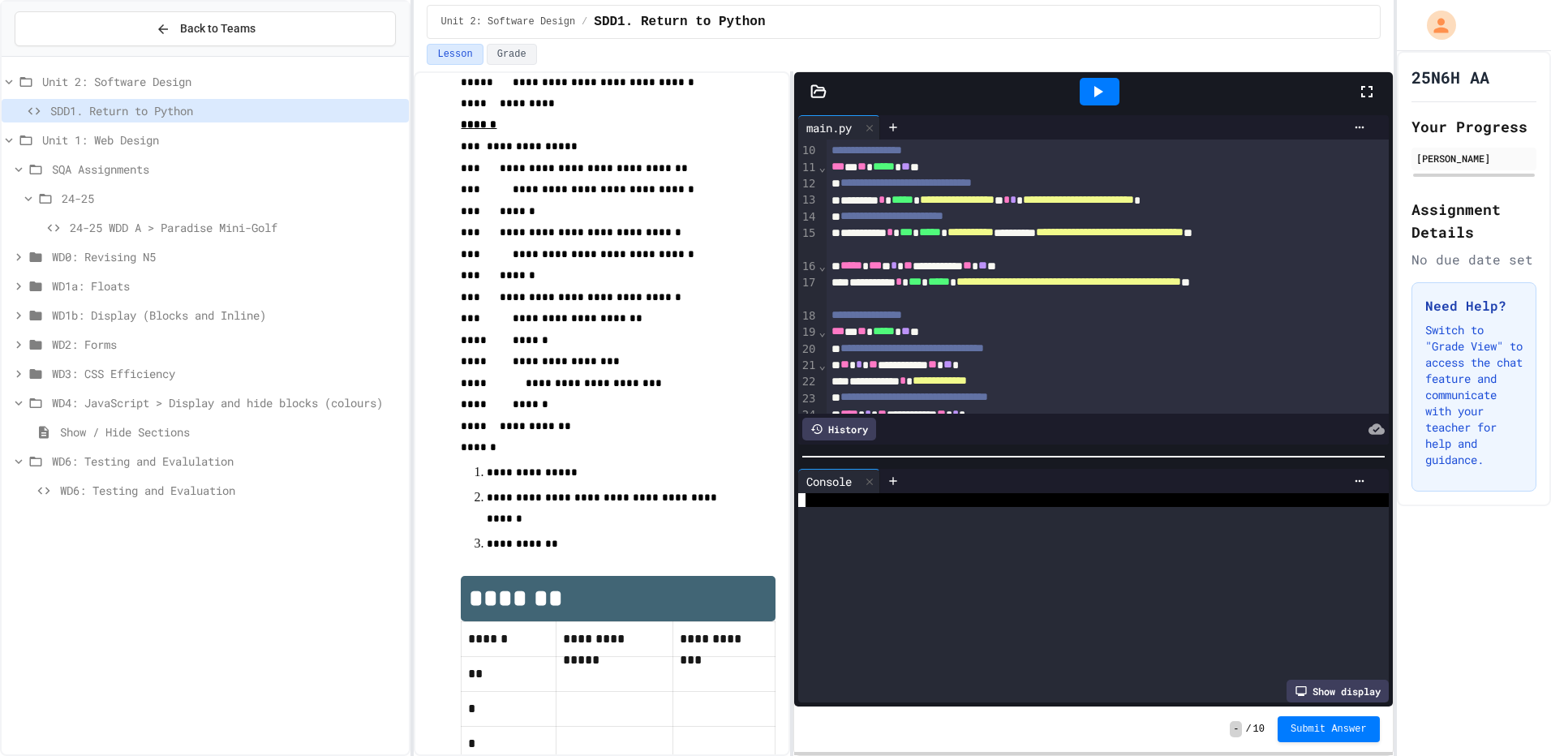
scroll to position [248, 0]
click at [1073, 452] on div at bounding box center [1093, 457] width 599 height 16
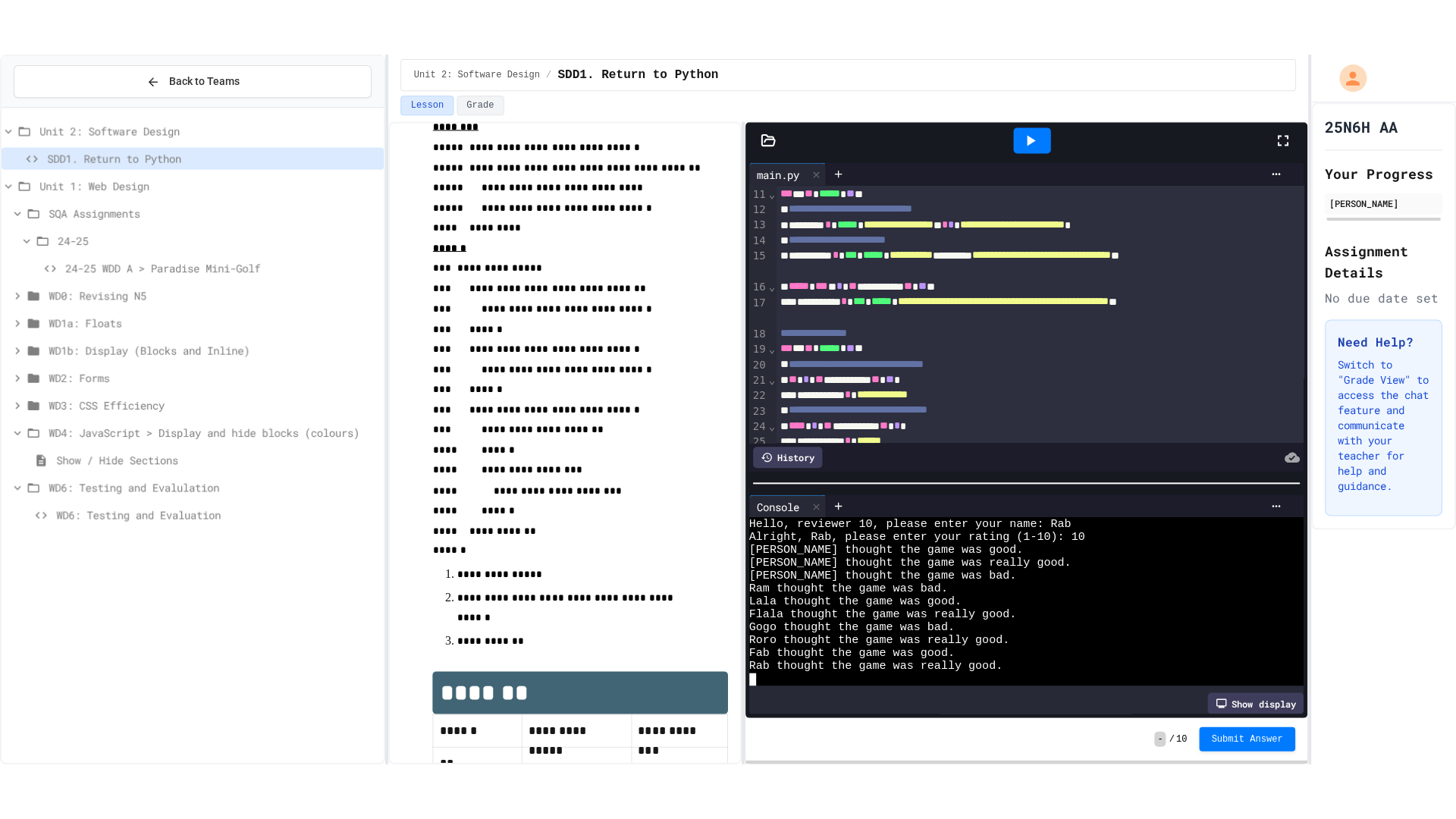
scroll to position [110, 0]
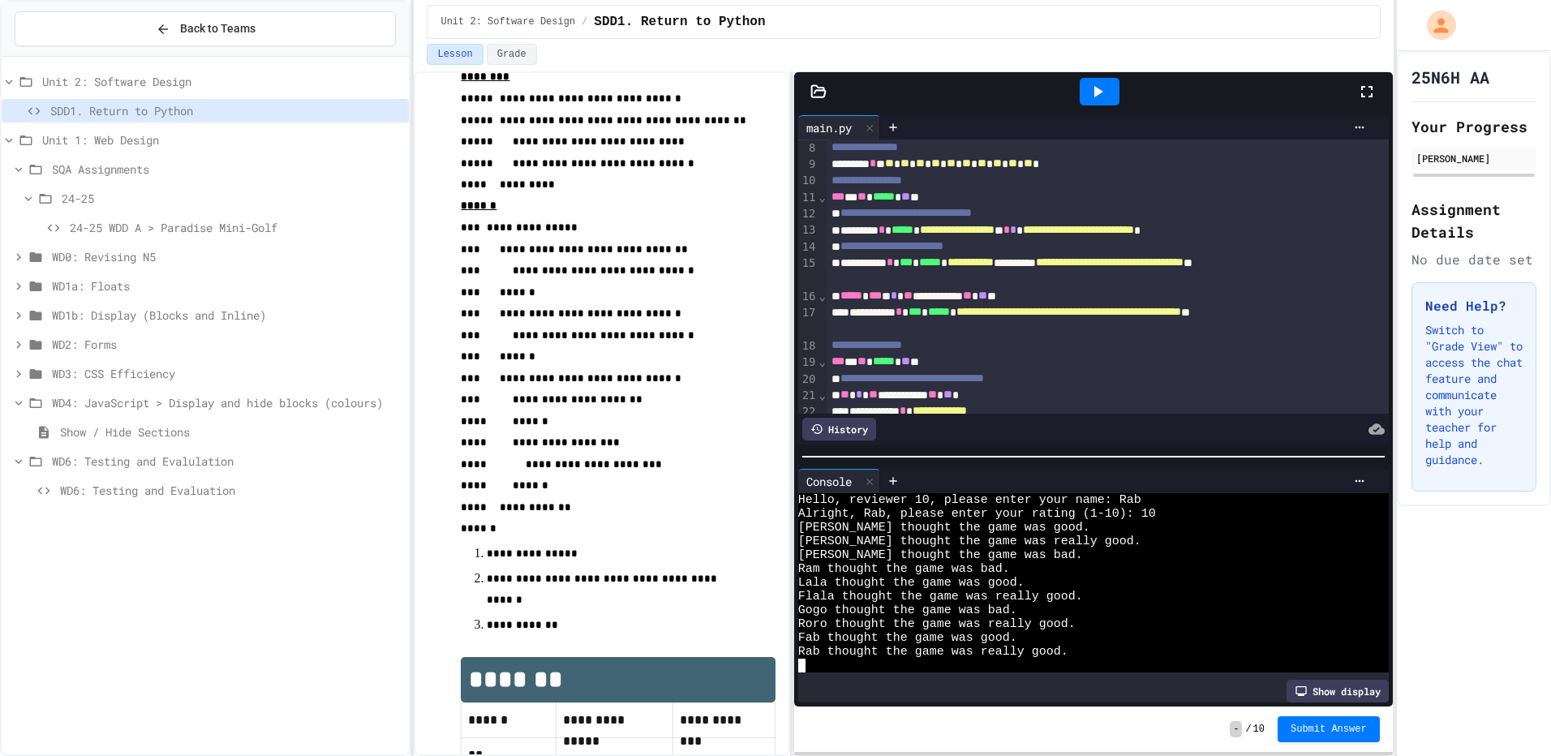
click at [1362, 84] on icon at bounding box center [1366, 91] width 19 height 19
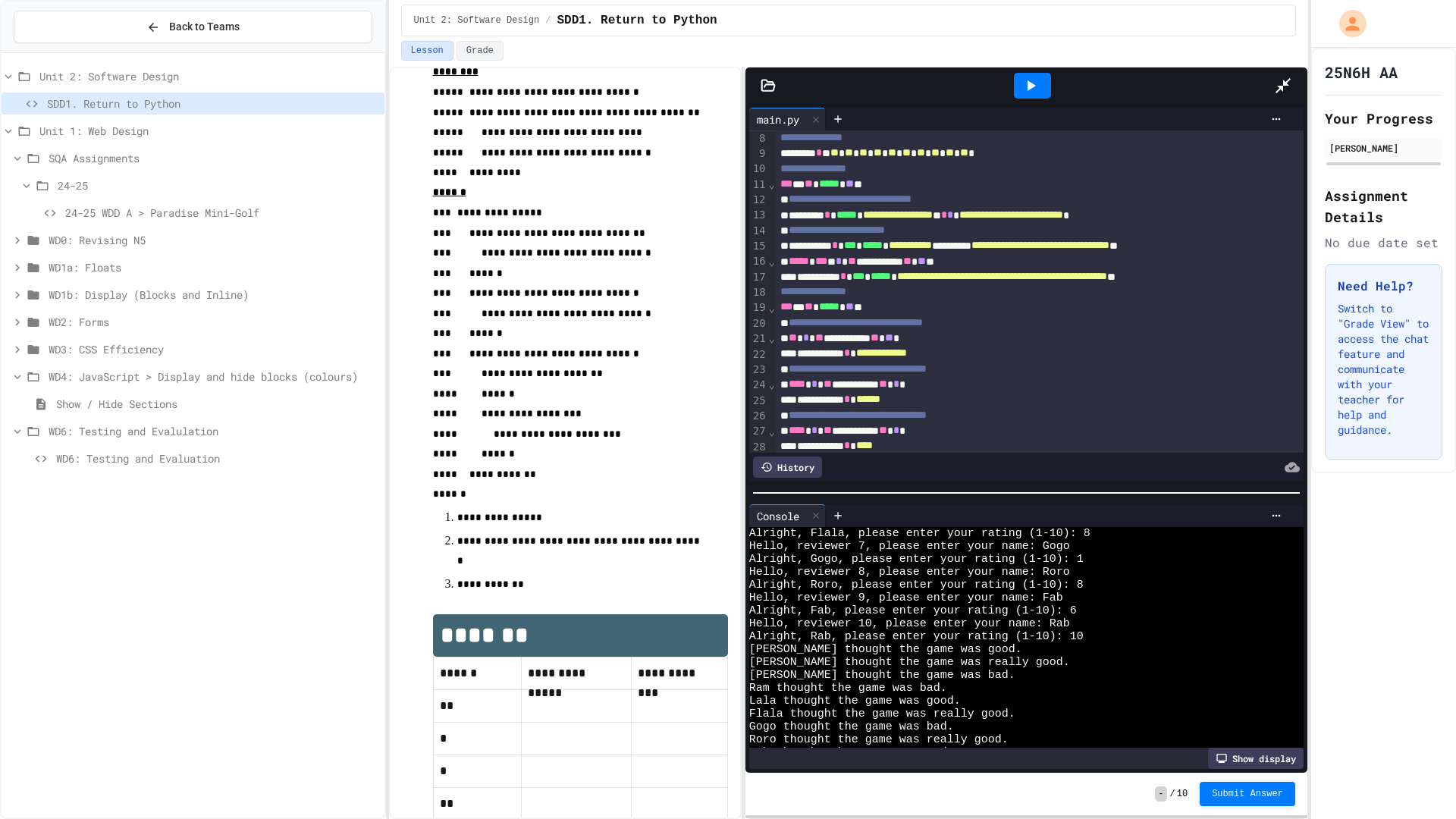
scroll to position [142, 0]
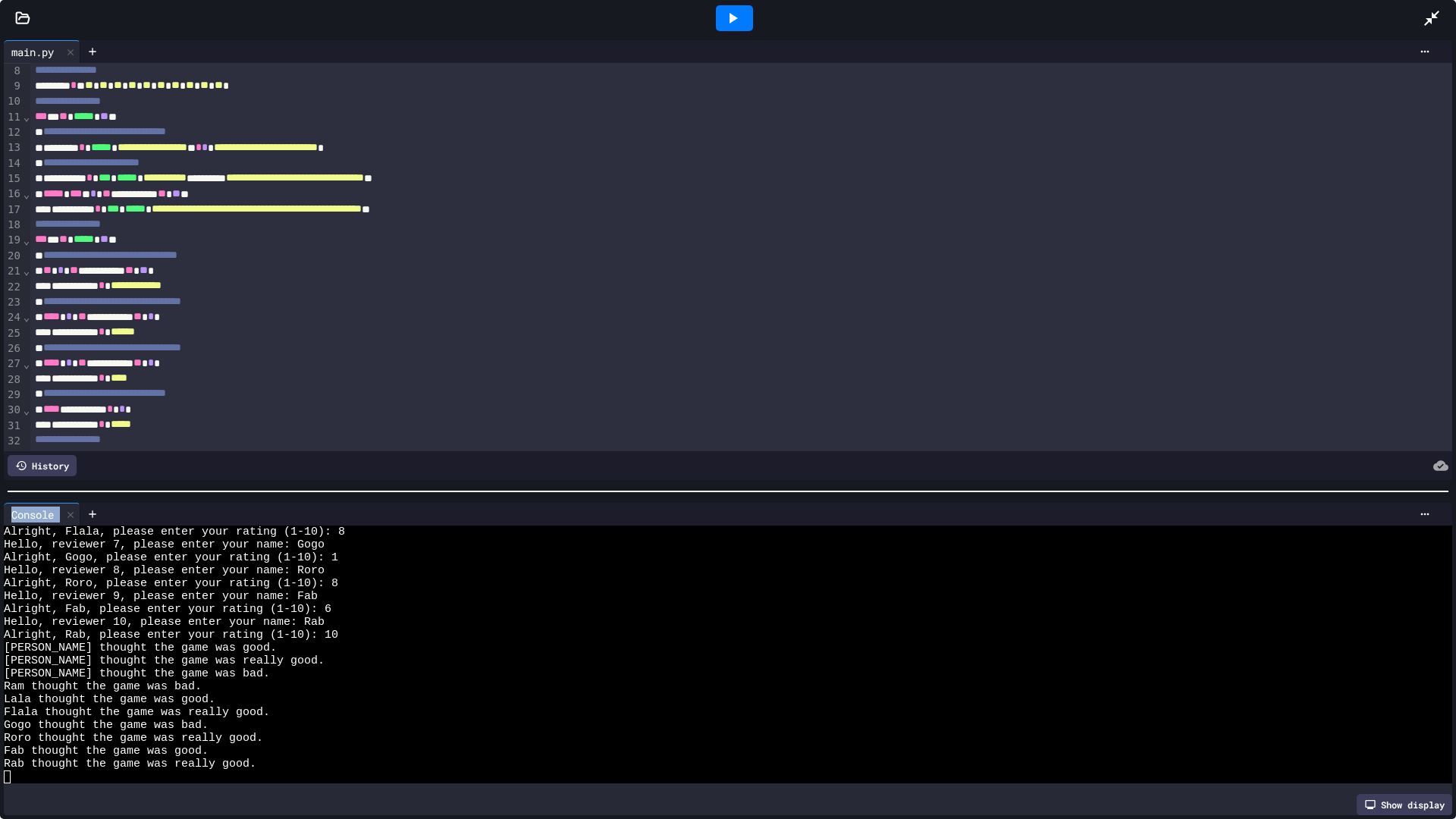
drag, startPoint x: 331, startPoint y: 493, endPoint x: 310, endPoint y: 715, distance: 223.0
click at [310, 706] on div "**********" at bounding box center [728, 427] width 1456 height 783
click at [497, 603] on div "Alright, Fab, please enter your rating (1-10): 6" at bounding box center [713, 610] width 1420 height 13
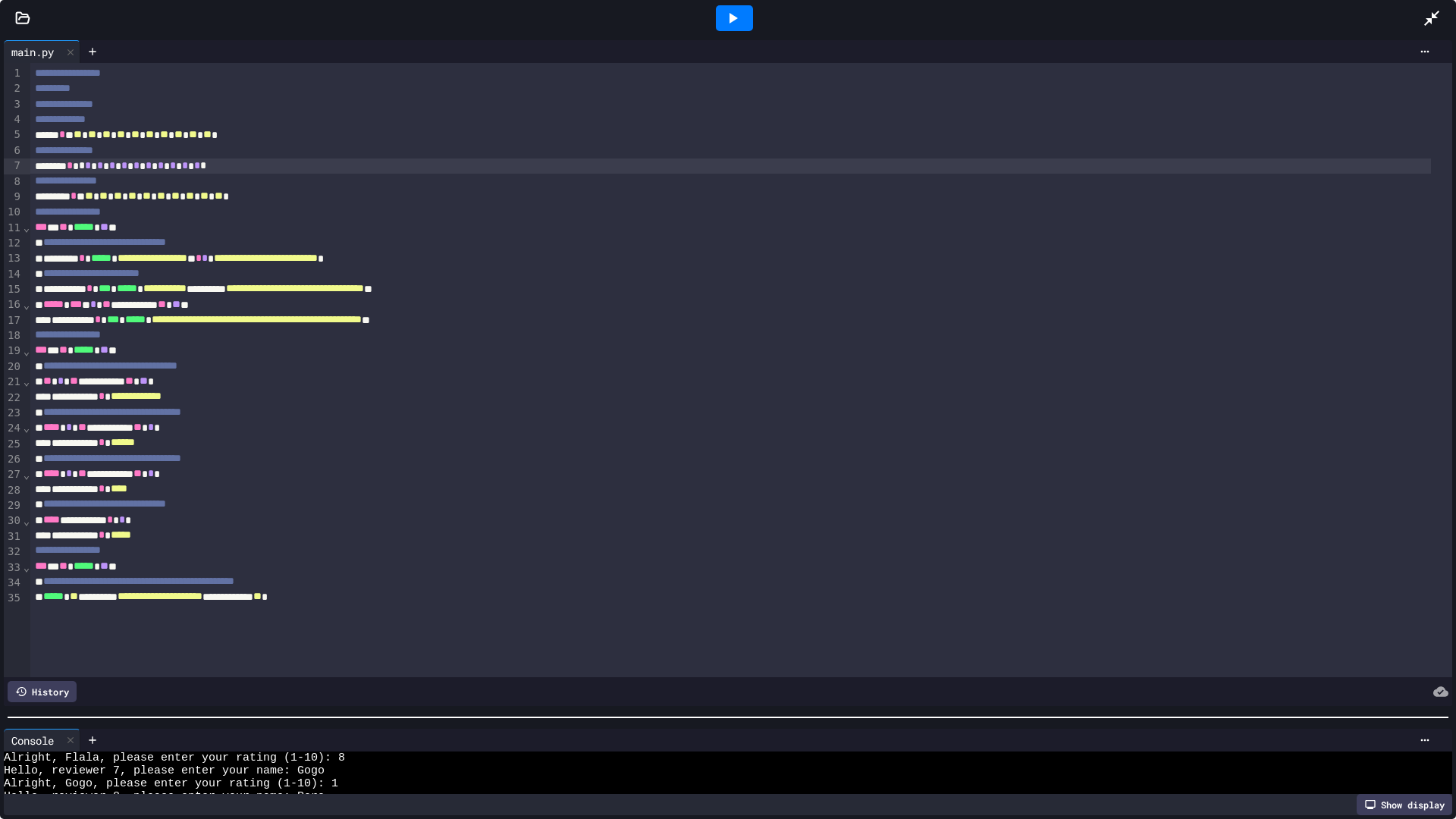
scroll to position [0, 0]
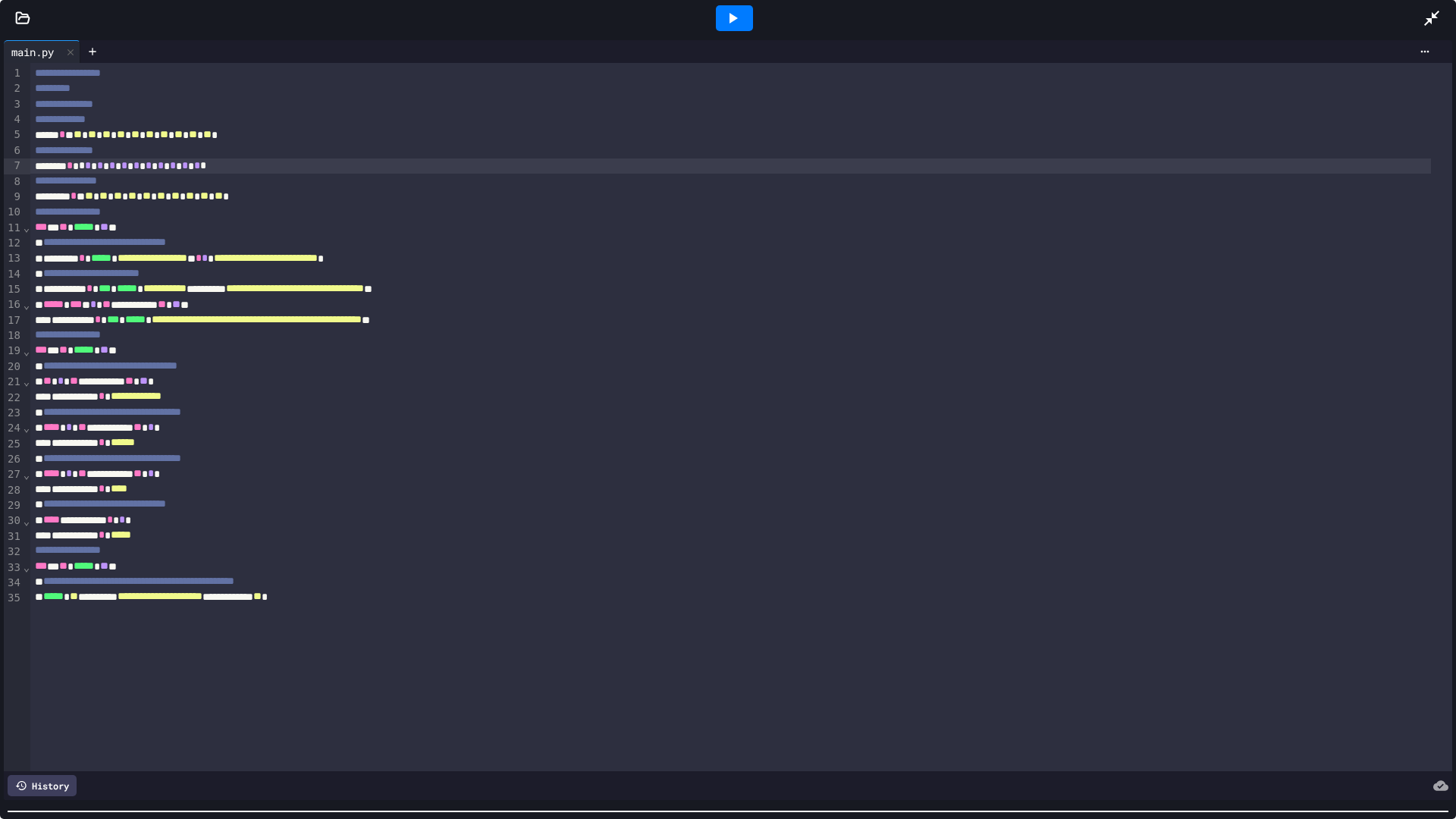
click at [486, 706] on div "**********" at bounding box center [728, 427] width 1456 height 783
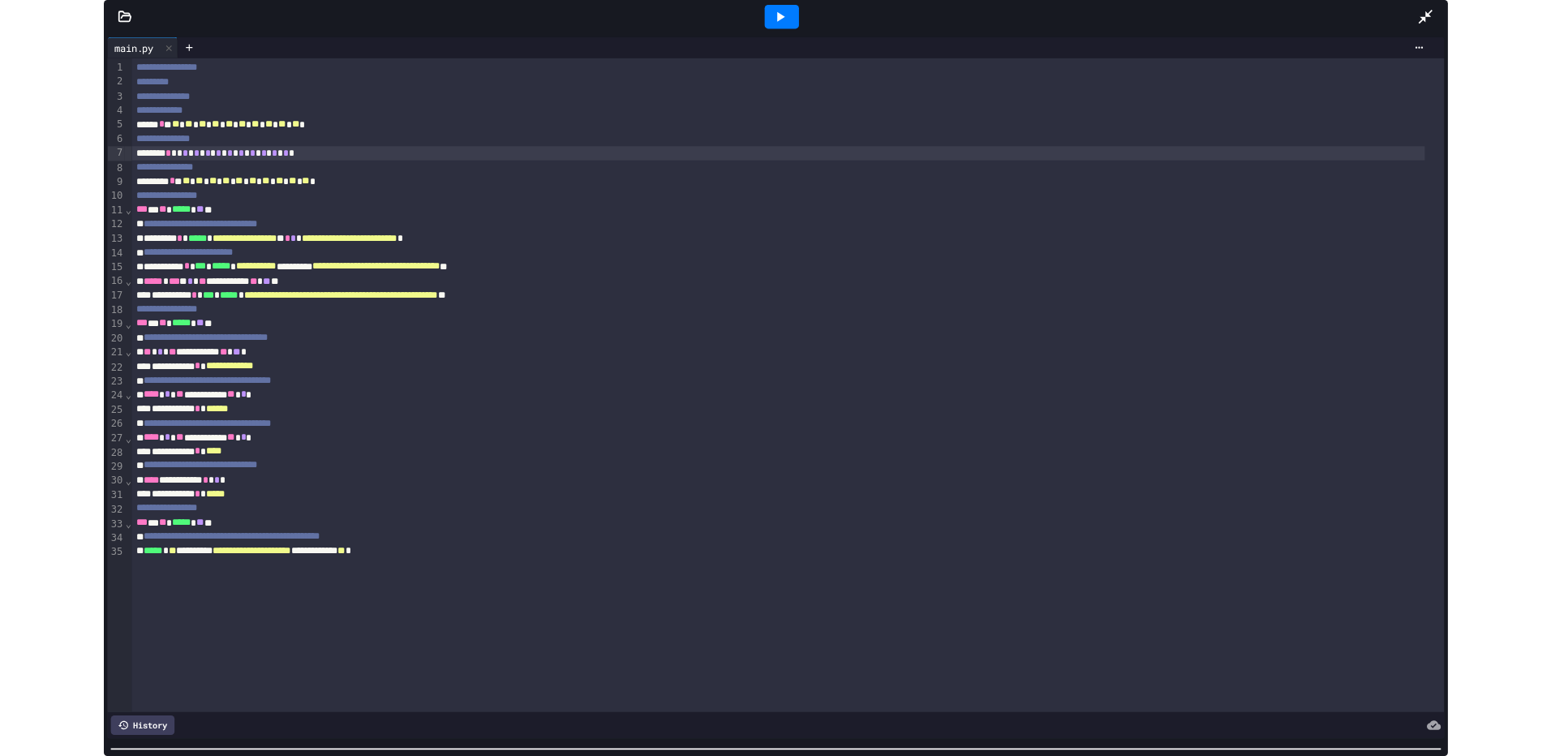
scroll to position [248, 0]
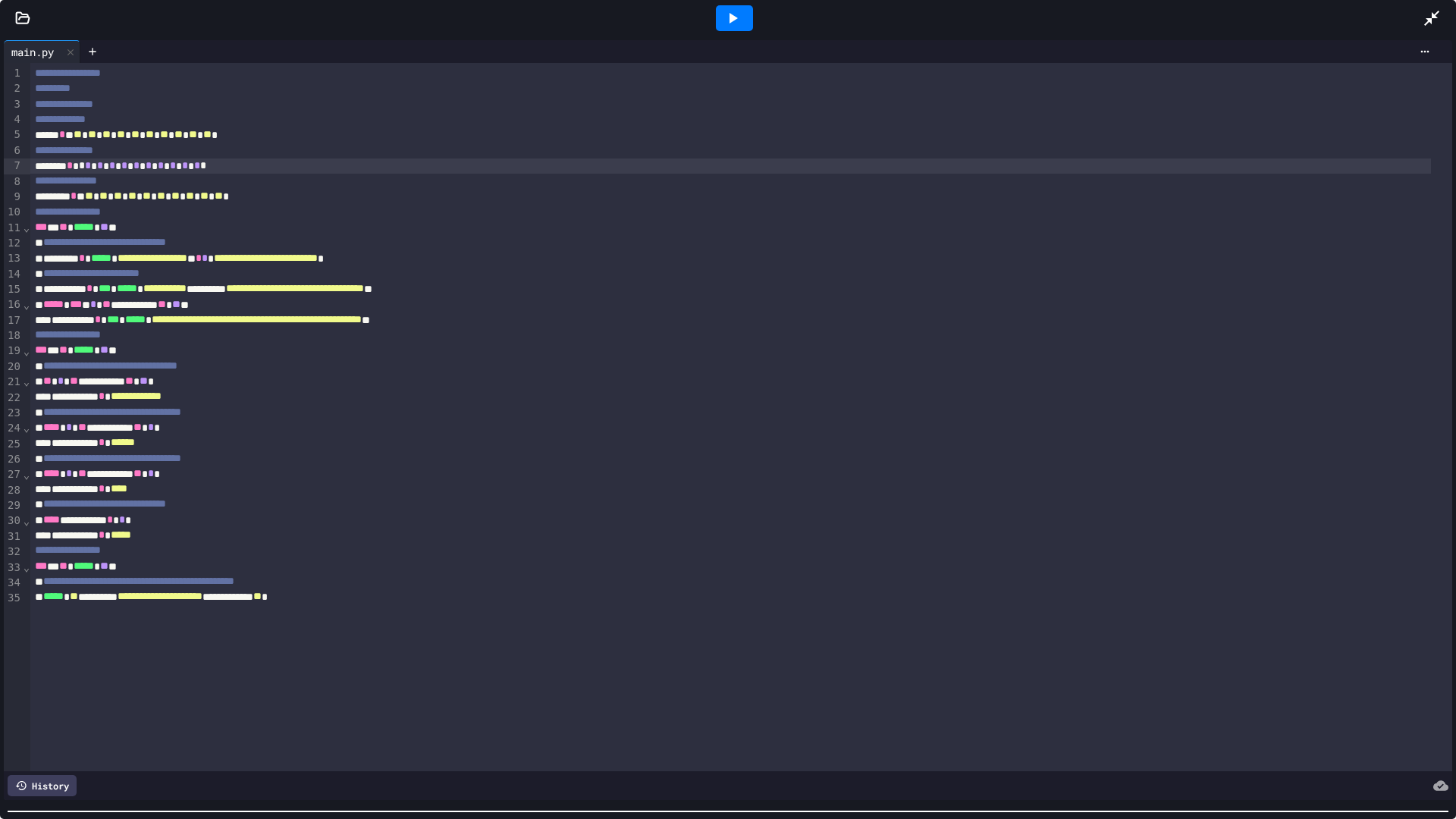
click at [1442, 15] on div at bounding box center [1439, 19] width 34 height 41
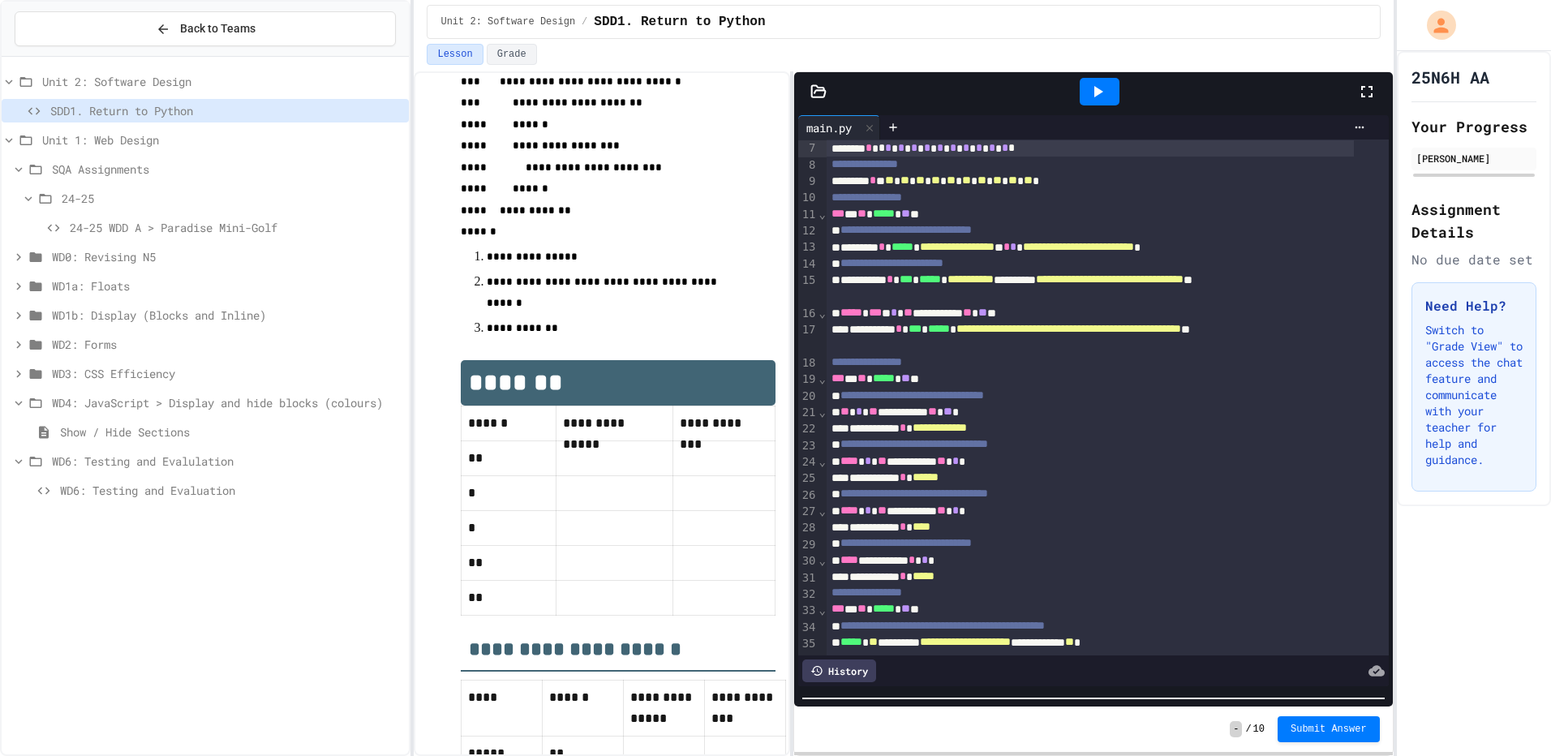
scroll to position [709, 0]
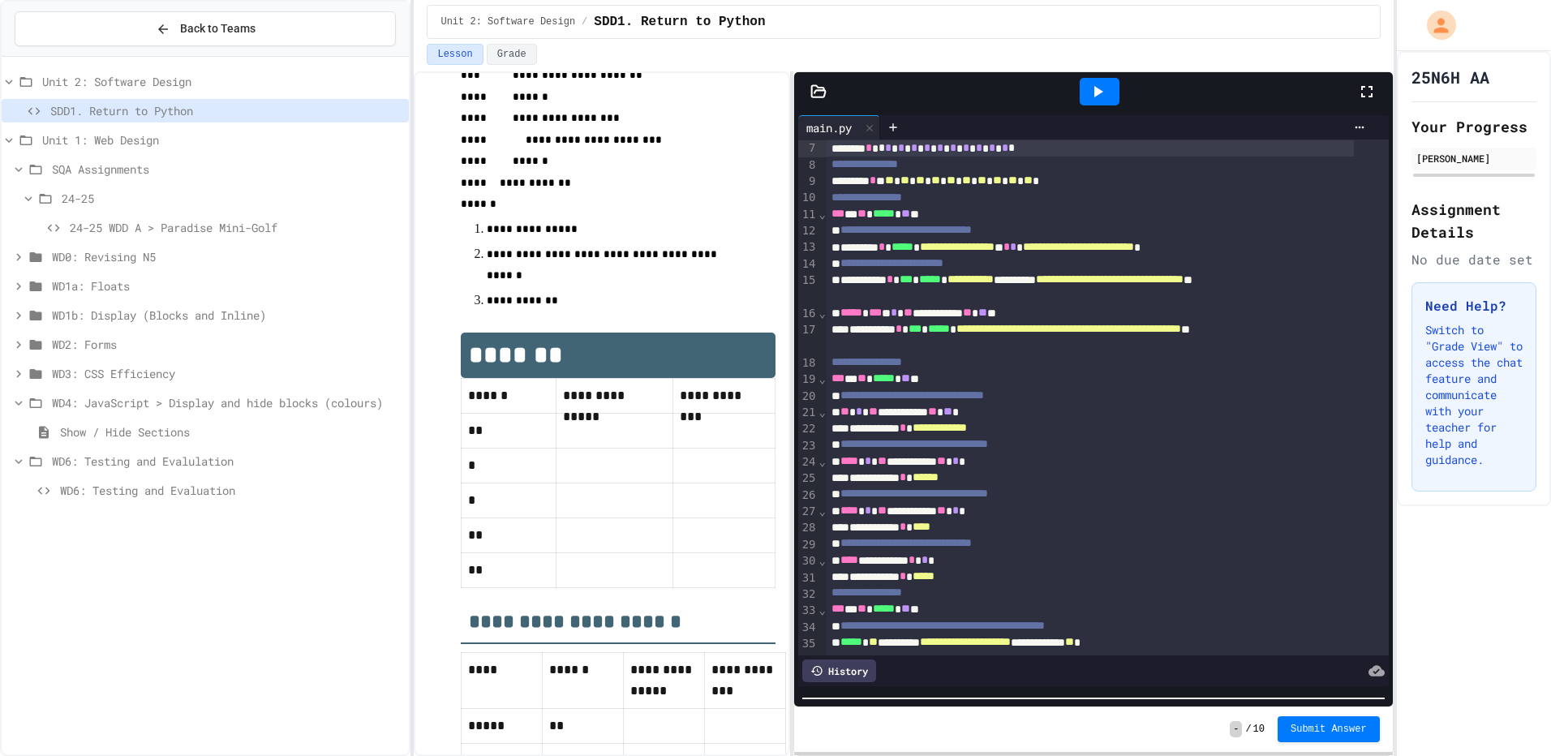
click at [573, 441] on p at bounding box center [614, 430] width 103 height 21
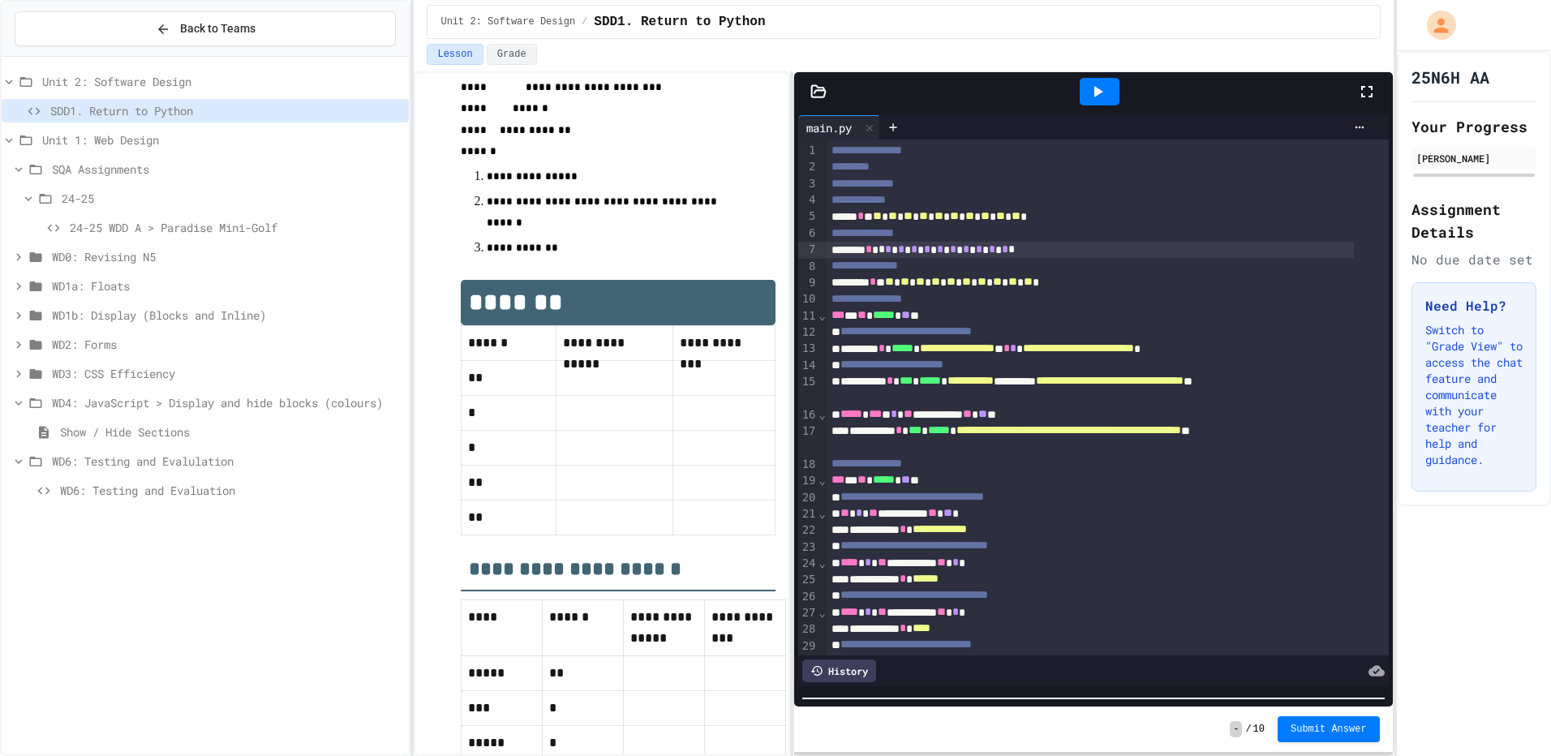
scroll to position [790, 0]
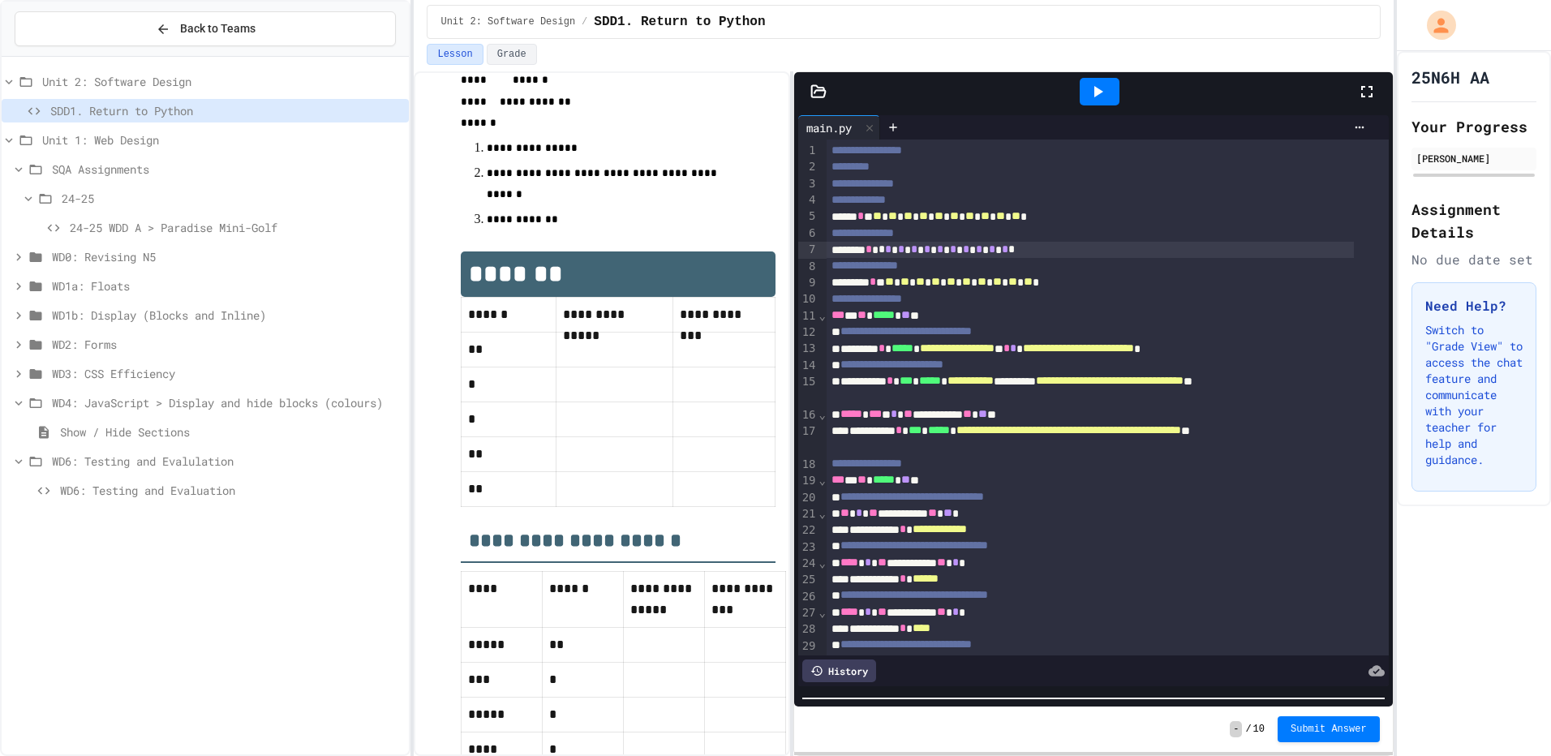
click at [586, 395] on p at bounding box center [614, 384] width 103 height 21
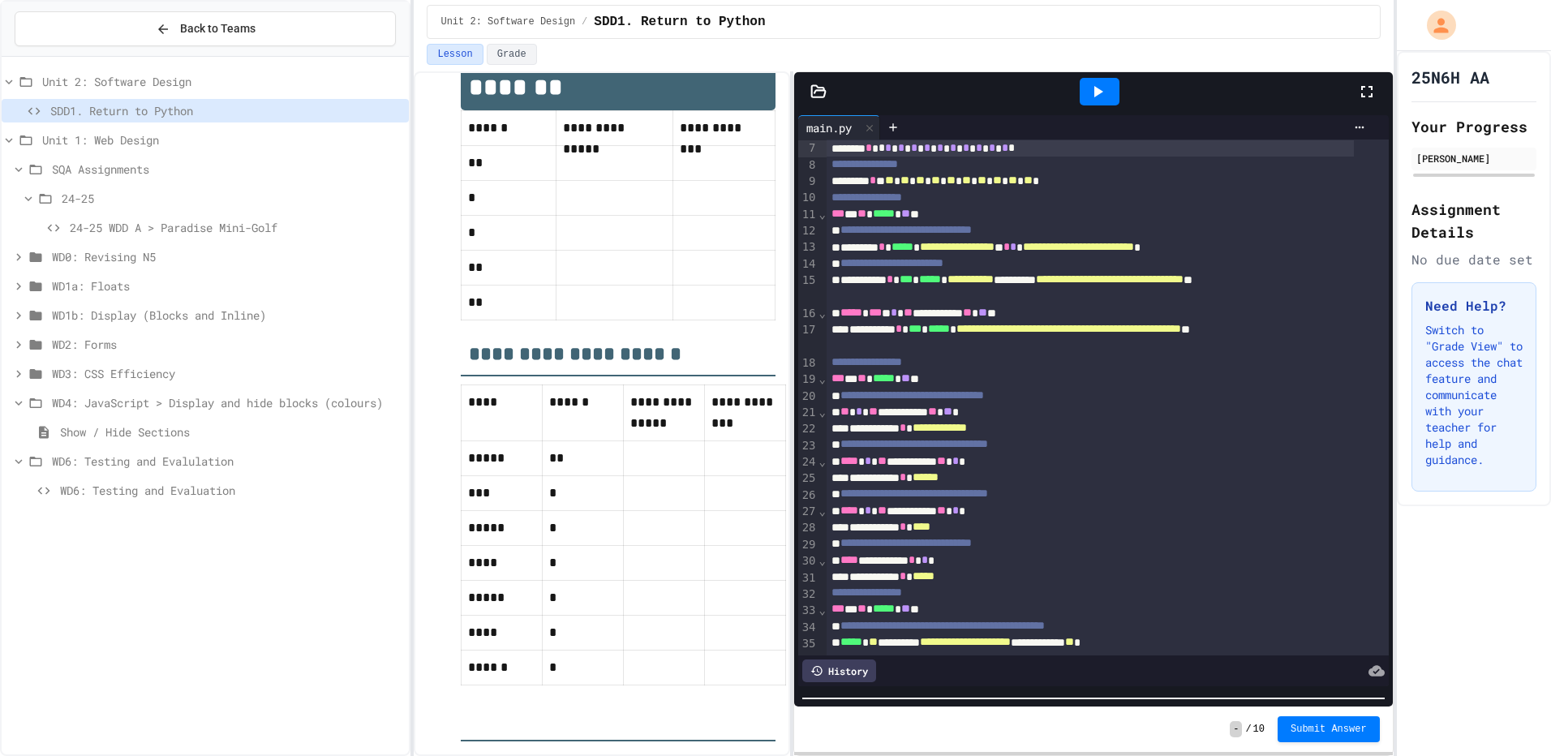
scroll to position [952, 0]
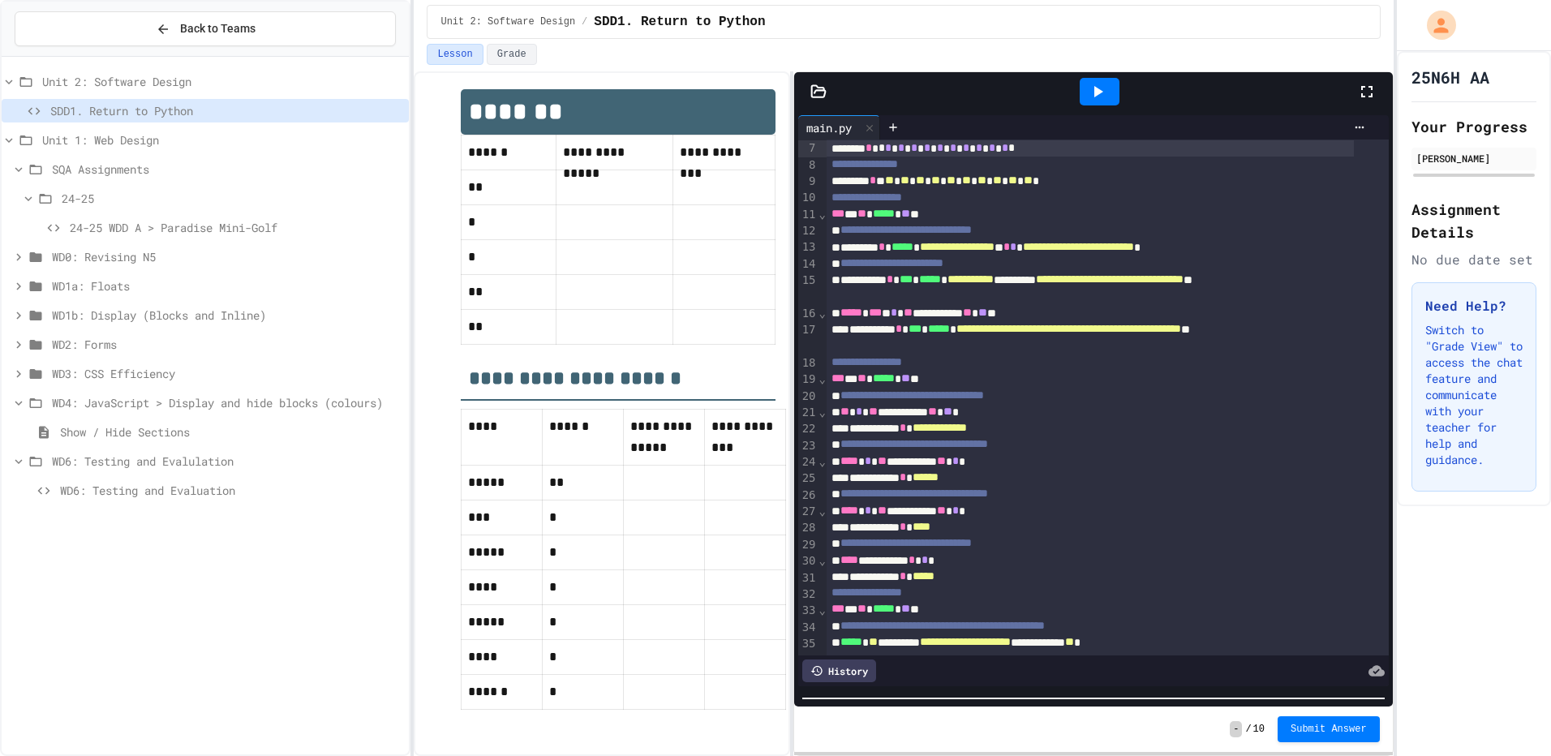
click at [1095, 95] on icon at bounding box center [1098, 91] width 9 height 11
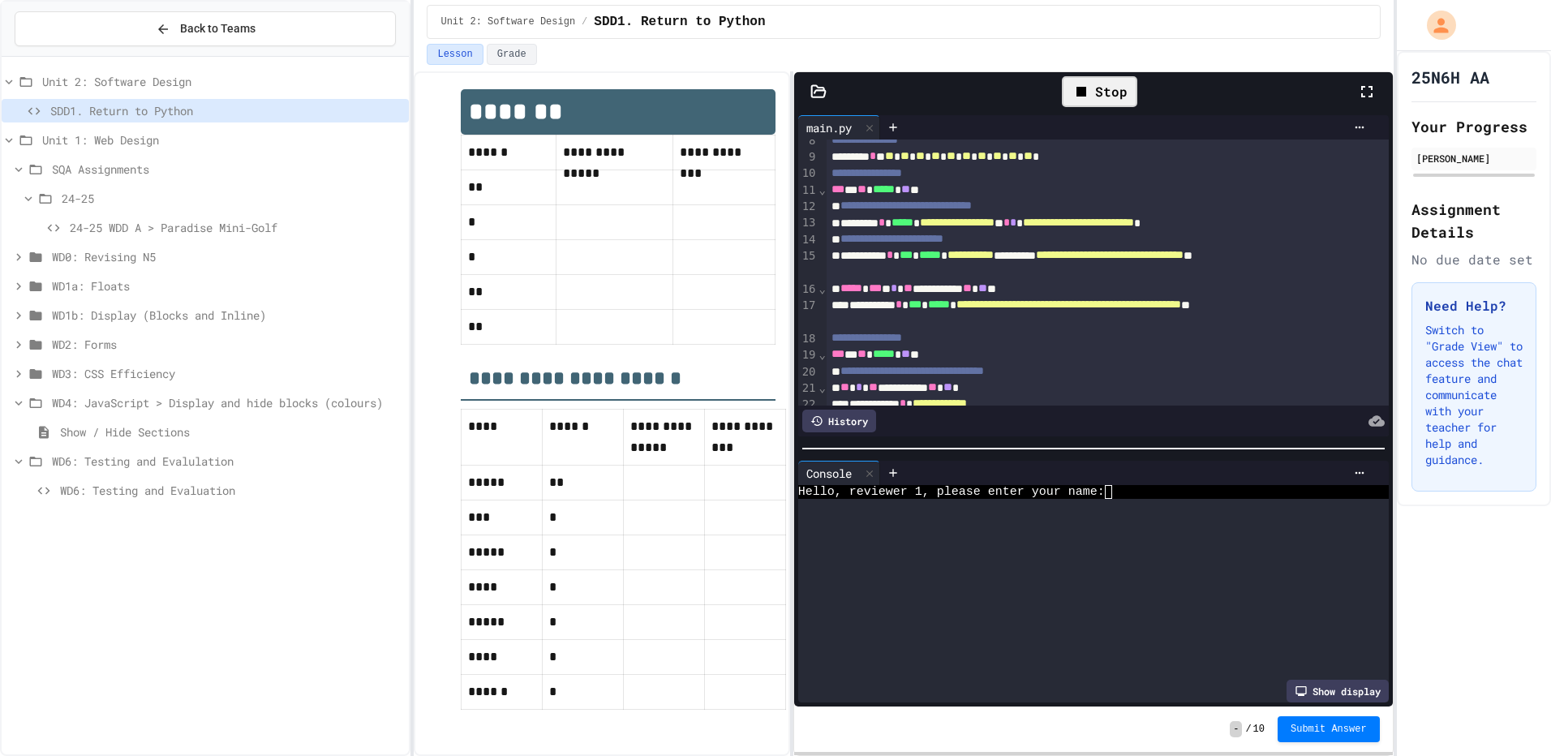
click at [1070, 441] on div at bounding box center [1093, 449] width 599 height 16
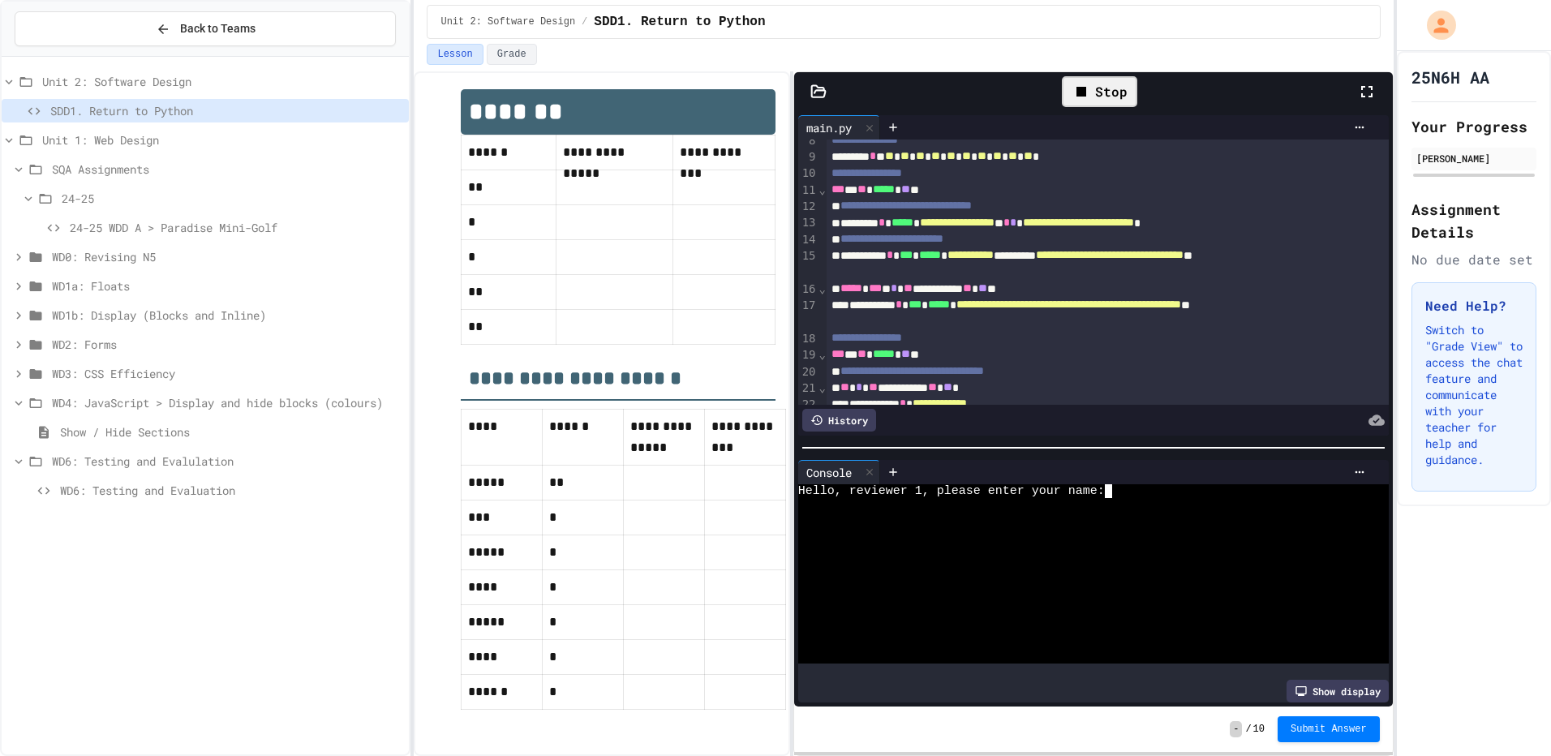
click at [1129, 516] on div at bounding box center [1079, 519] width 562 height 14
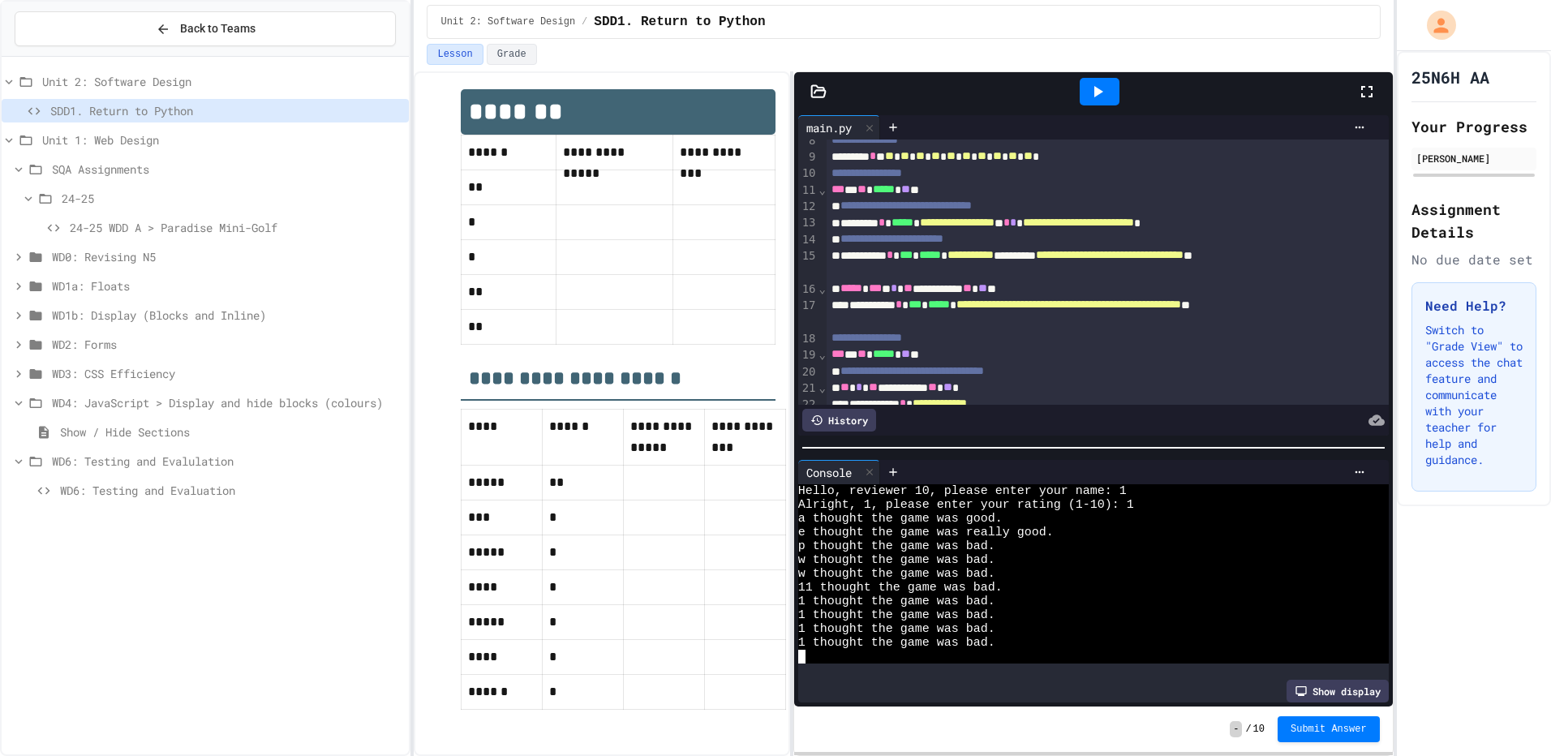
scroll to position [209, 0]
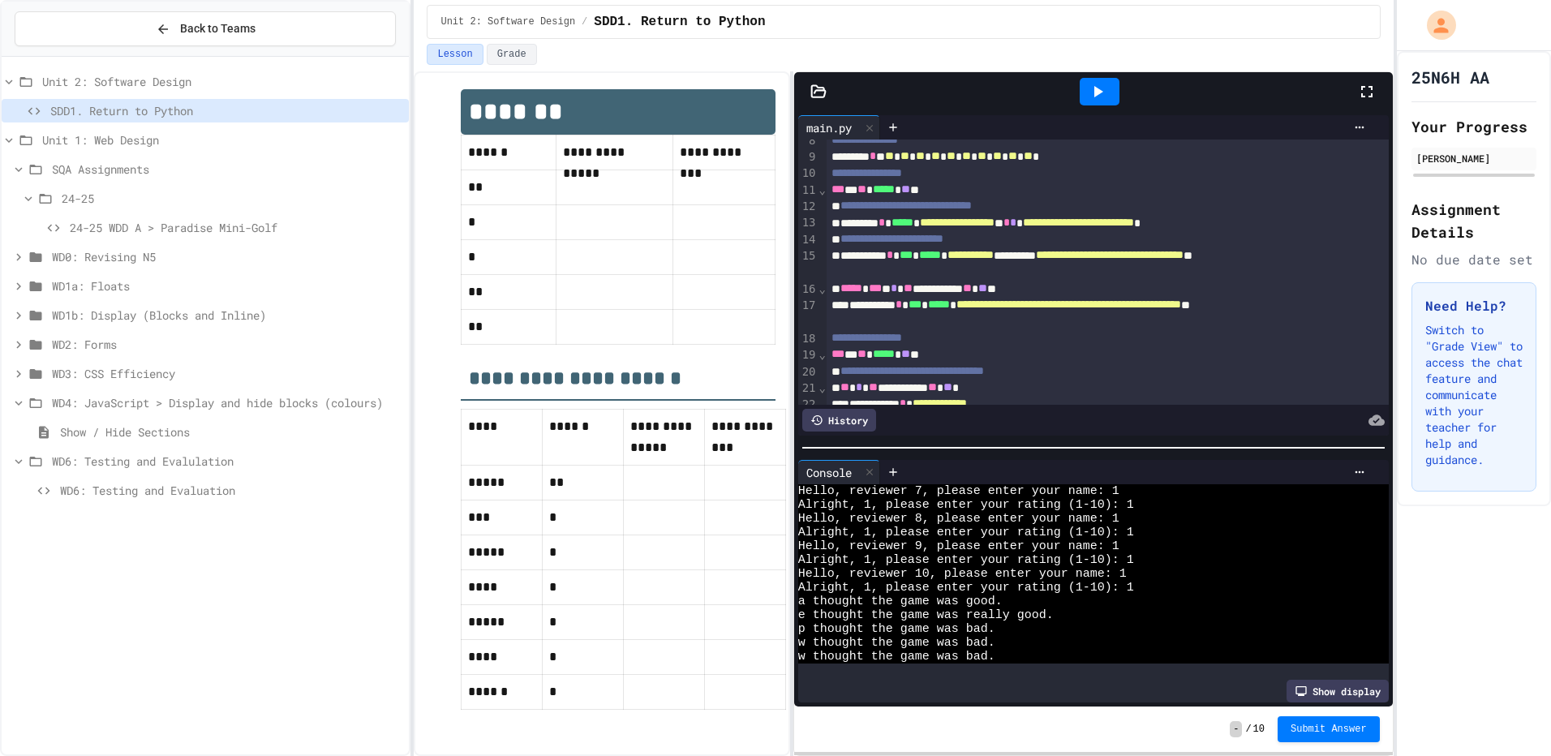
click at [1367, 589] on div at bounding box center [1093, 573] width 591 height 179
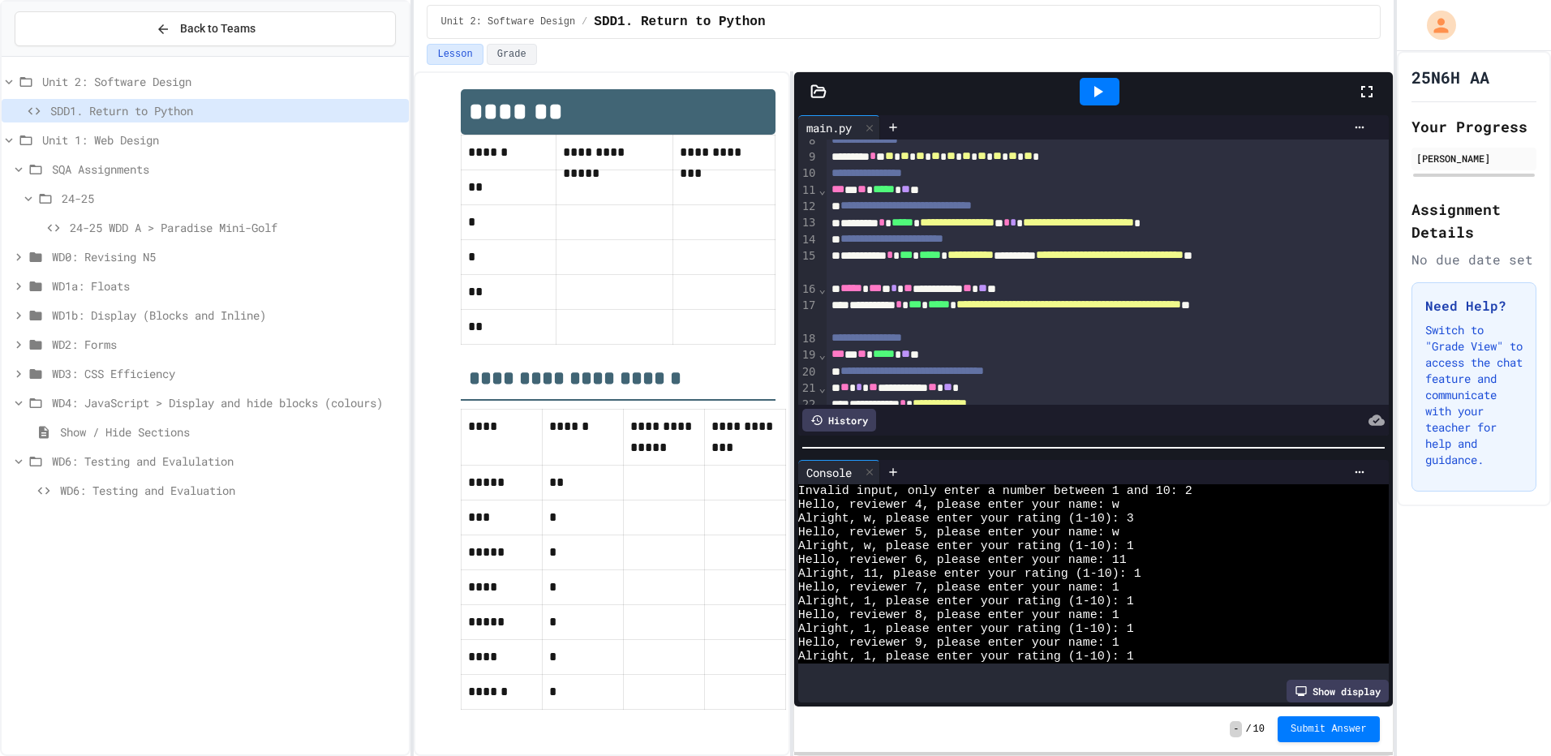
scroll to position [290, 0]
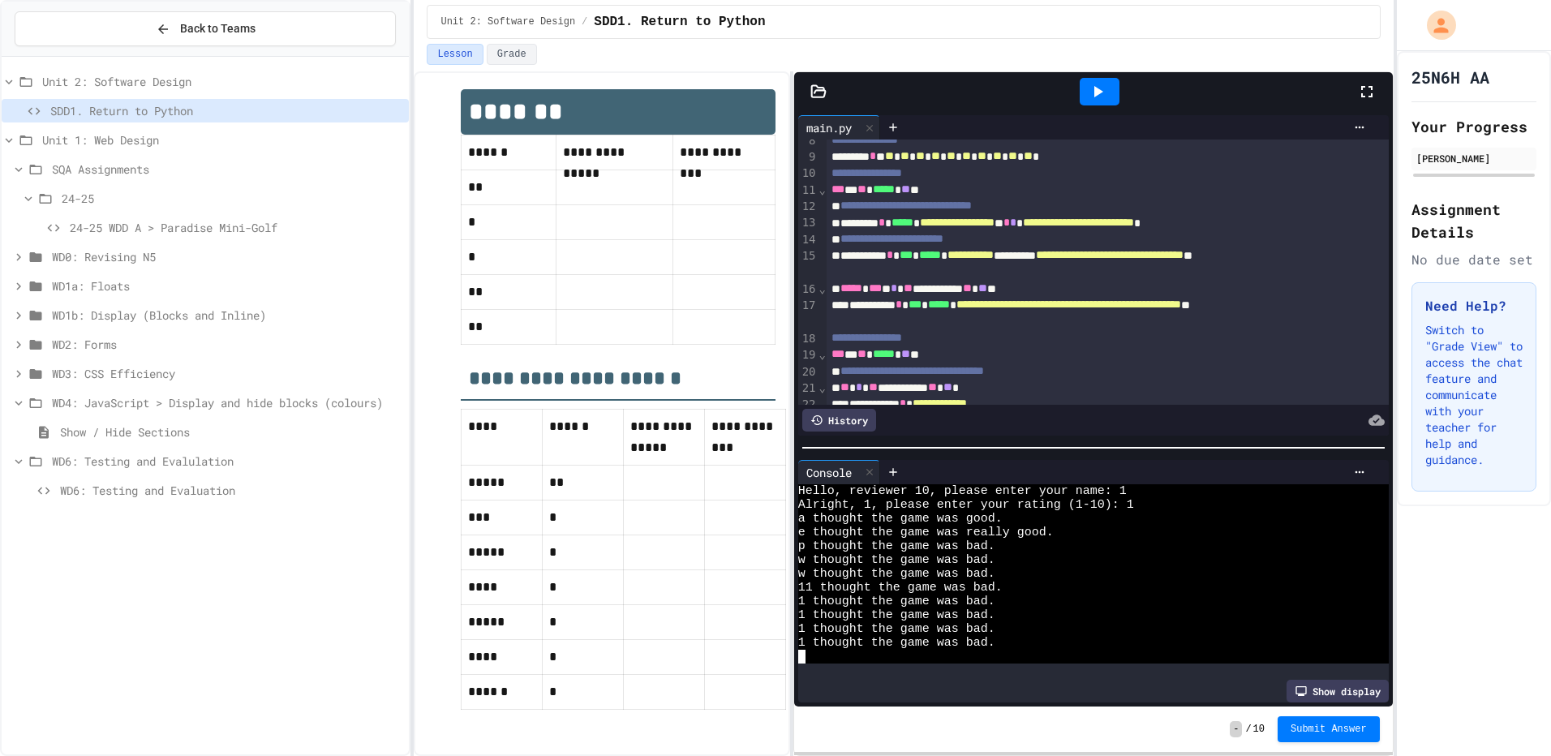
click at [1090, 85] on icon at bounding box center [1097, 91] width 19 height 19
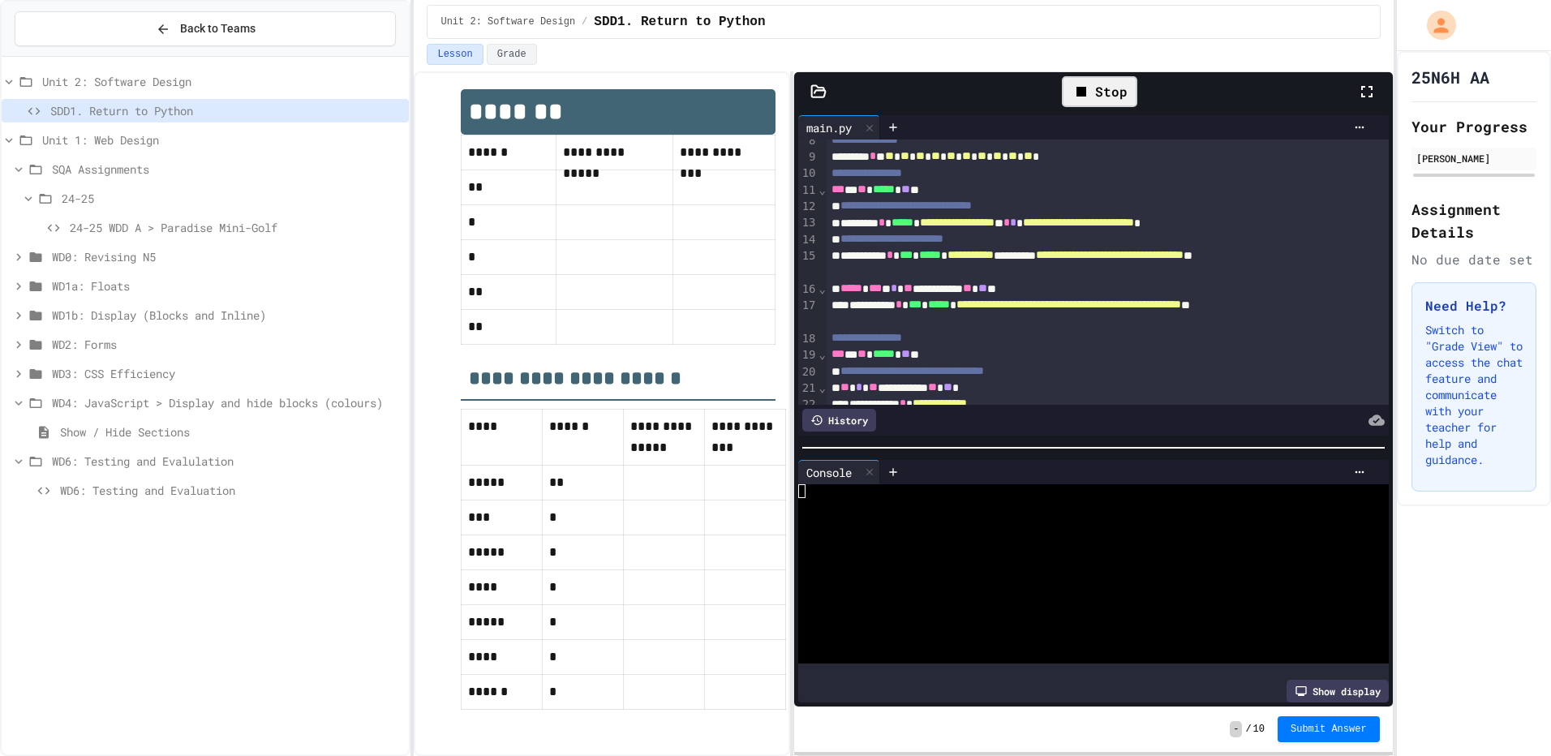
scroll to position [0, 0]
click at [1157, 498] on div at bounding box center [1079, 505] width 562 height 14
type textarea "*"
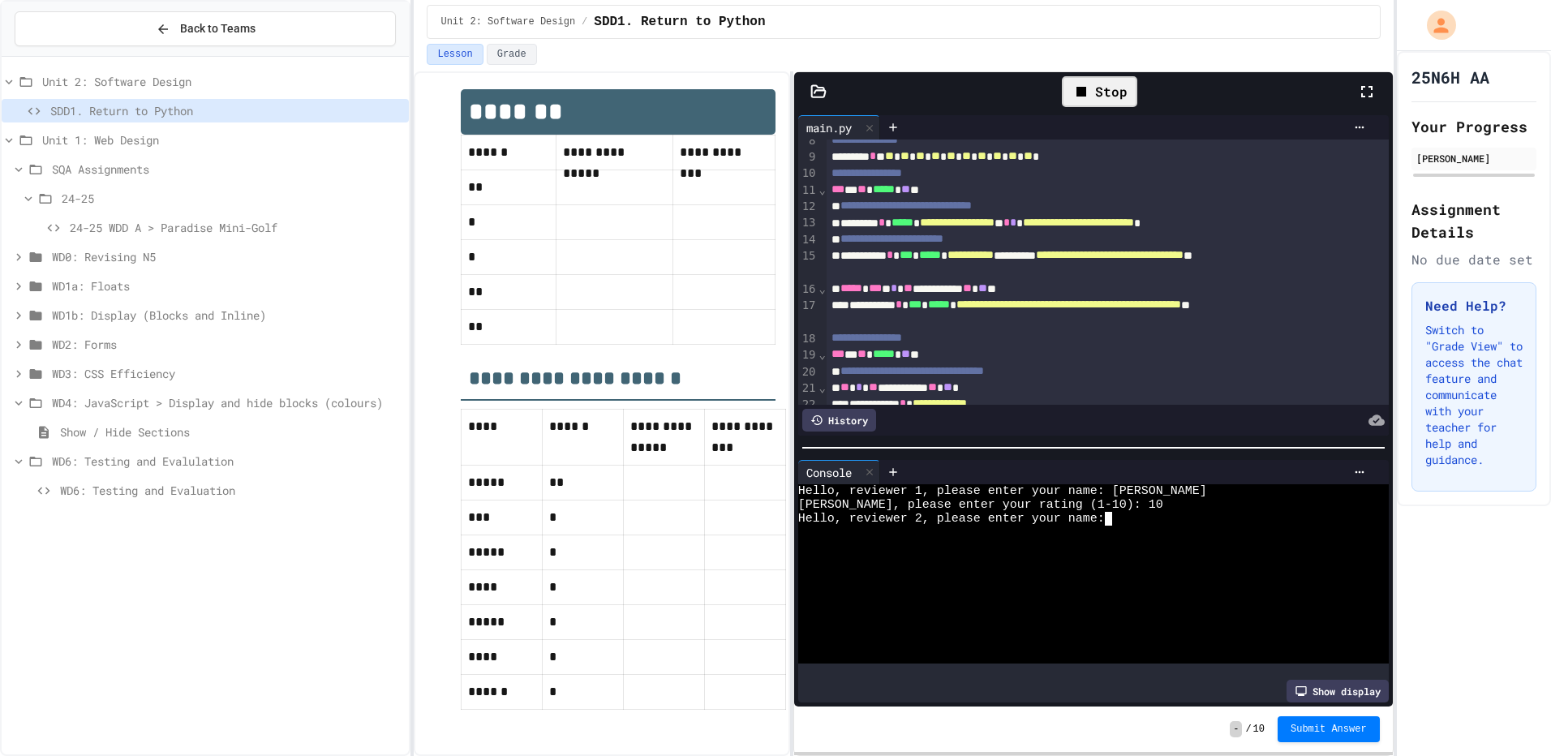
type textarea "*"
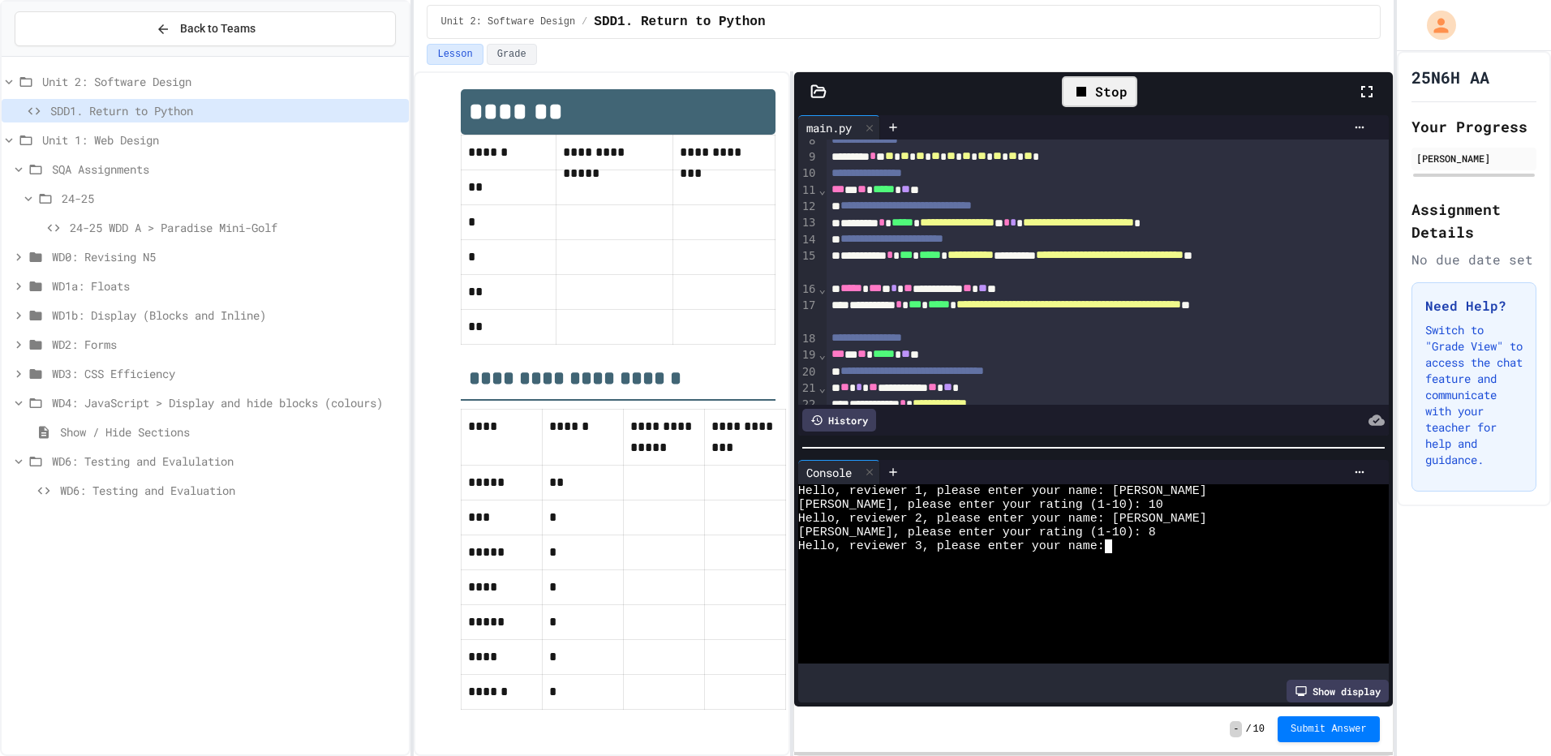
type textarea "*"
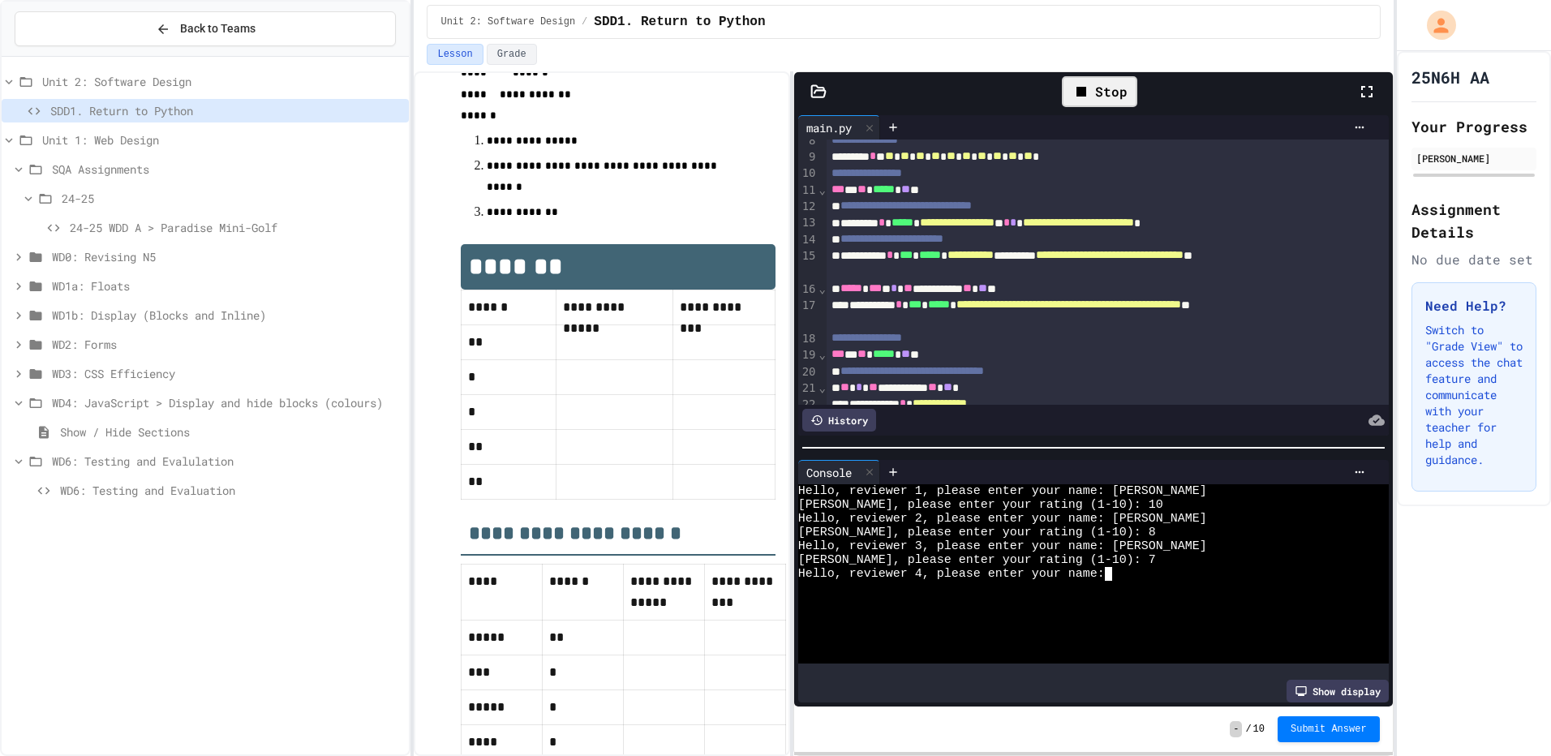
scroll to position [1034, 0]
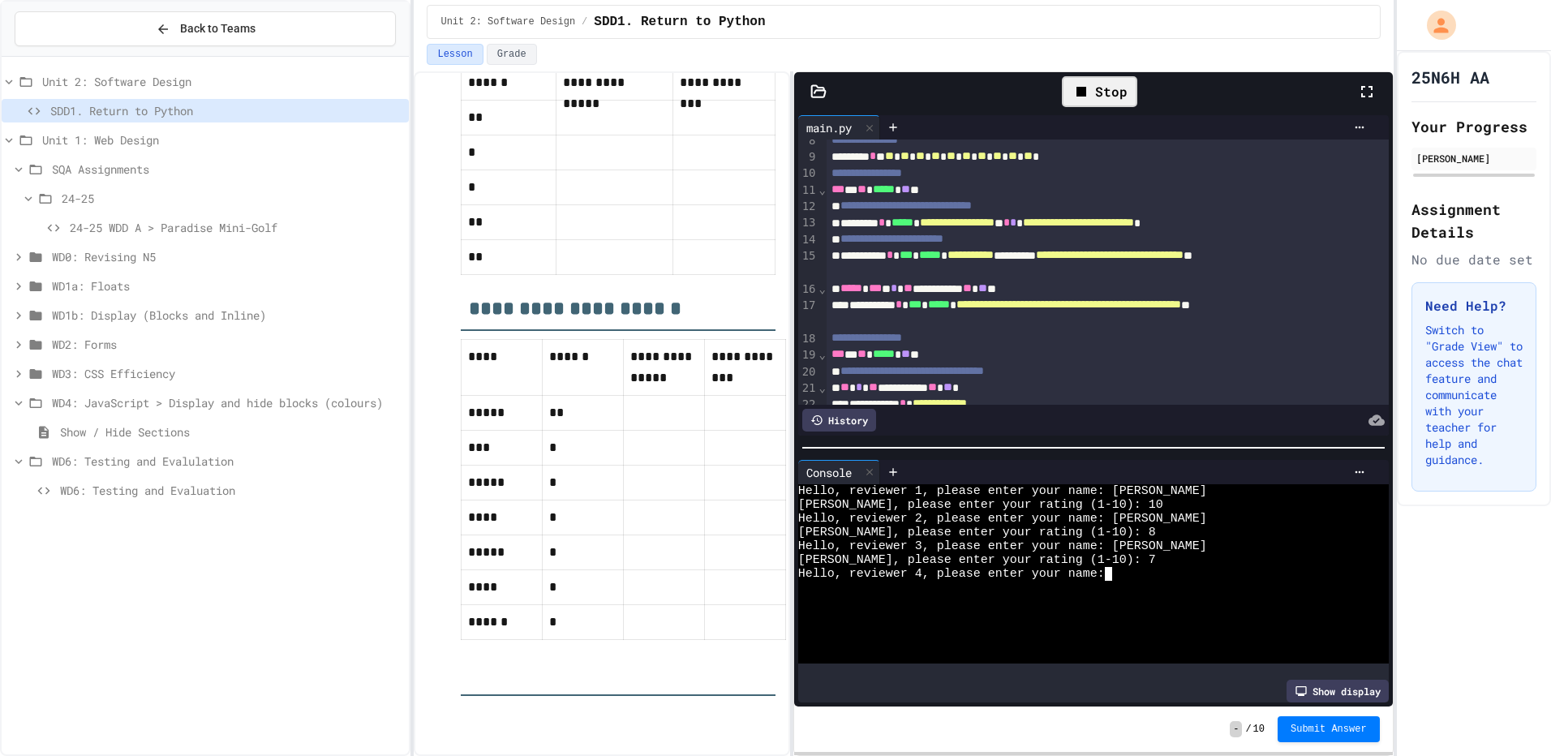
type textarea "*"
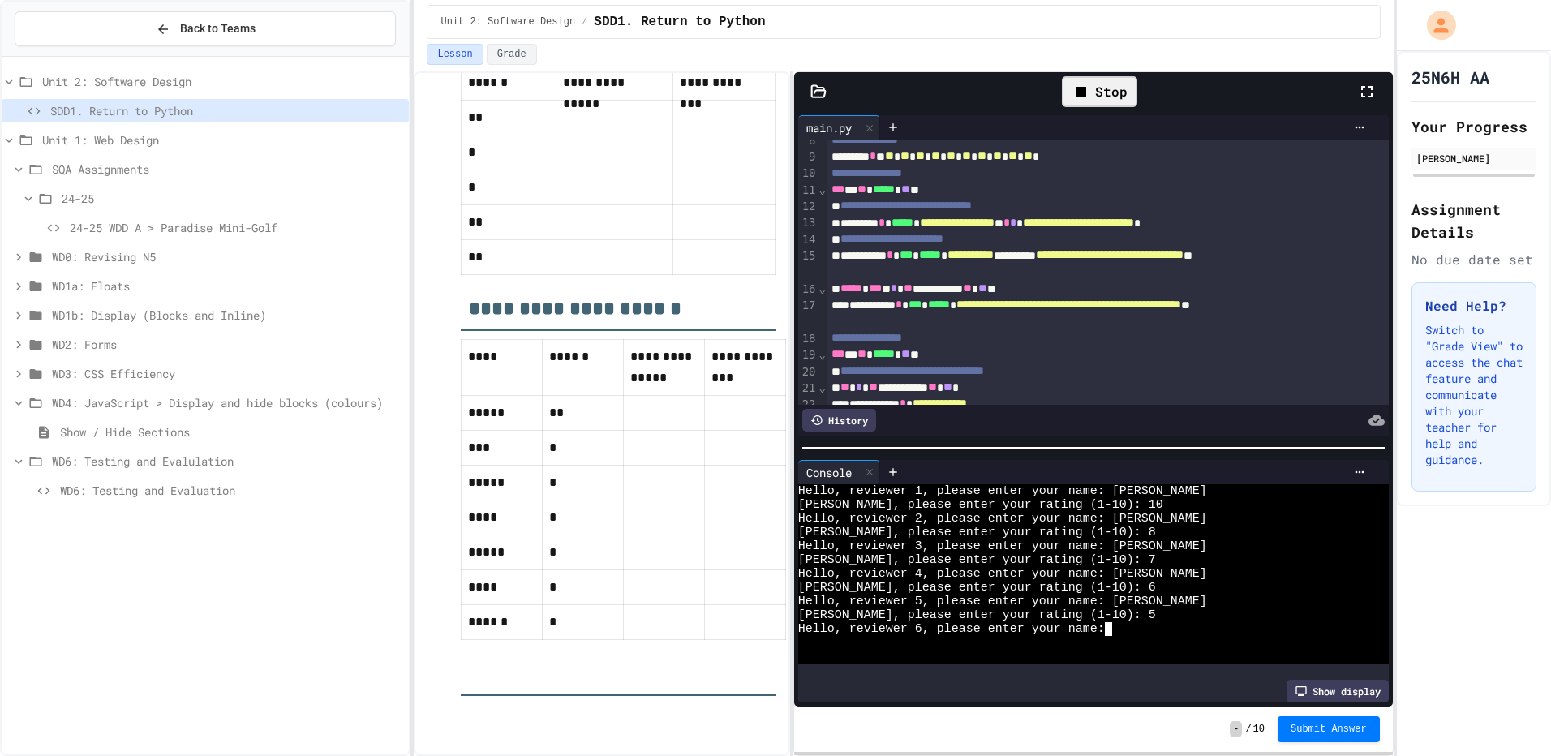
type textarea "*"
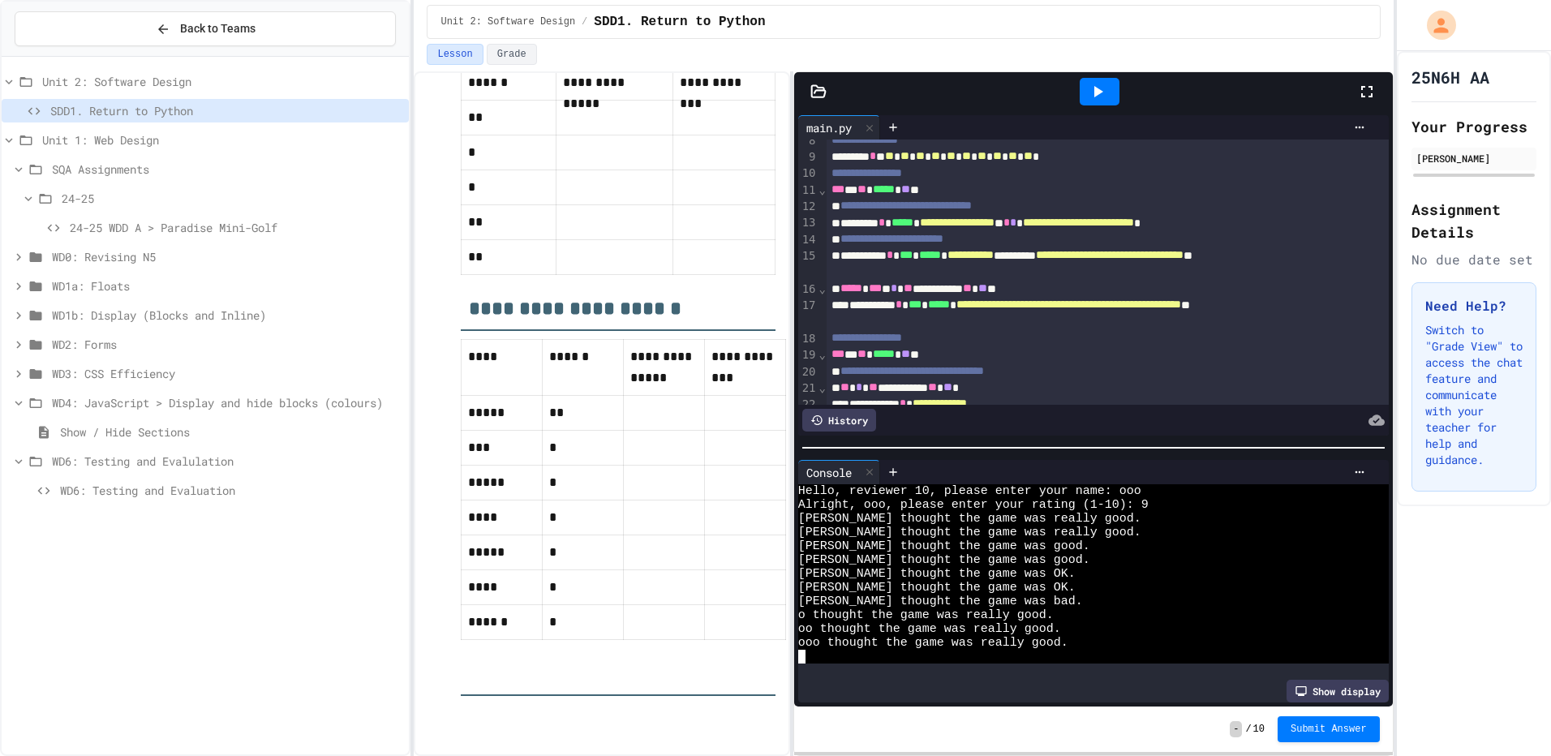
scroll to position [262, 0]
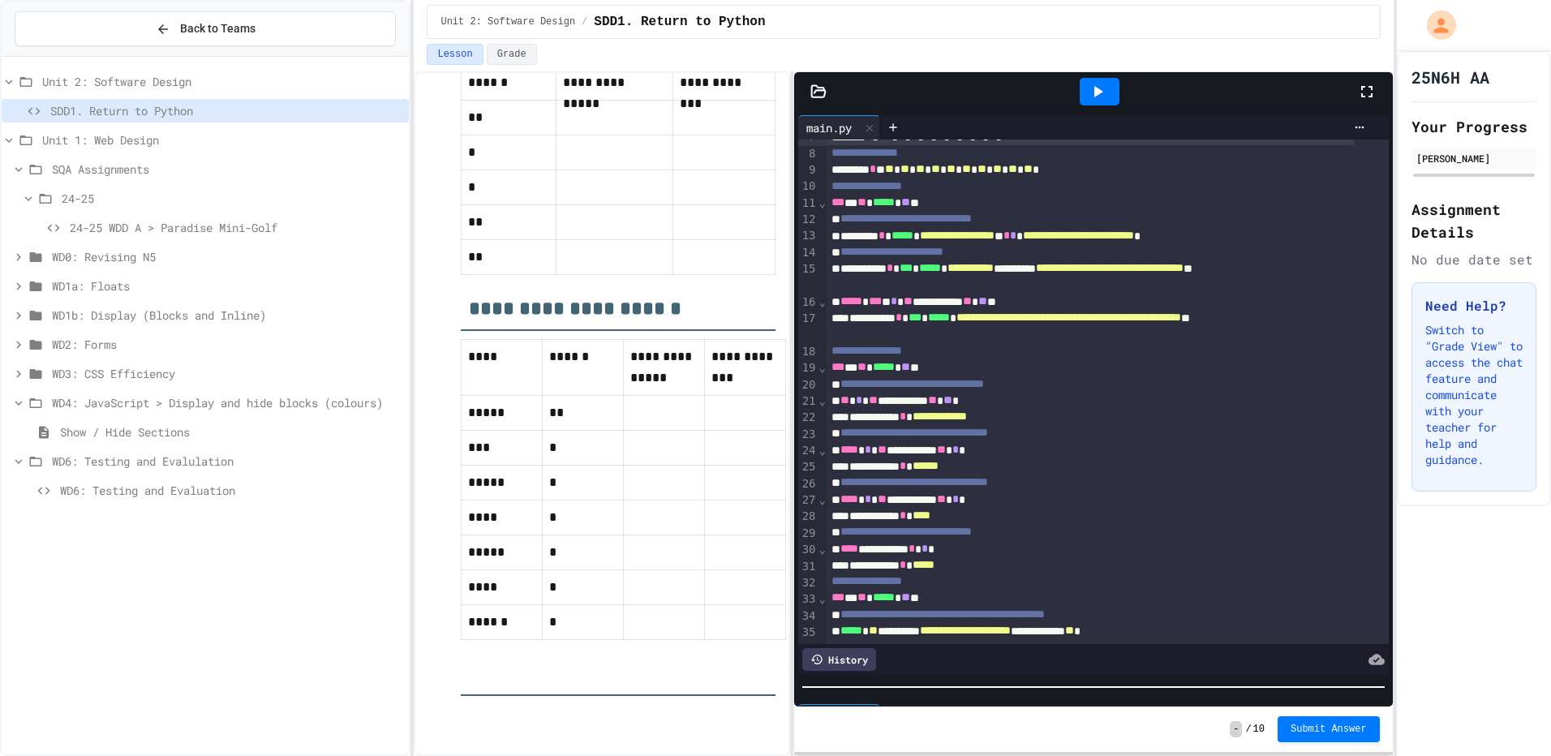
click at [1031, 680] on div at bounding box center [1093, 687] width 599 height 16
